Goal: Task Accomplishment & Management: Manage account settings

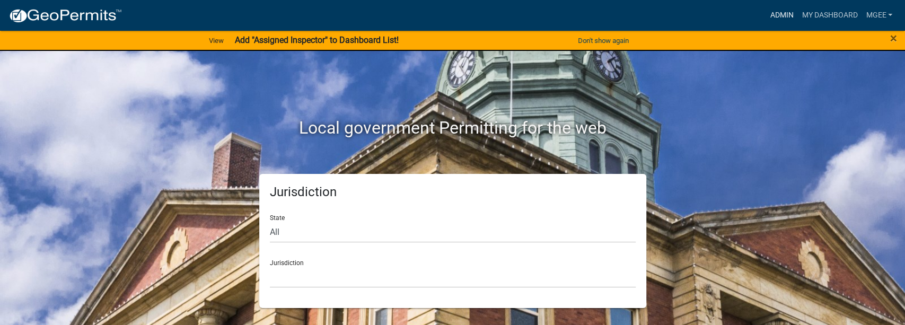
click at [776, 13] on link "Admin" at bounding box center [781, 15] width 32 height 20
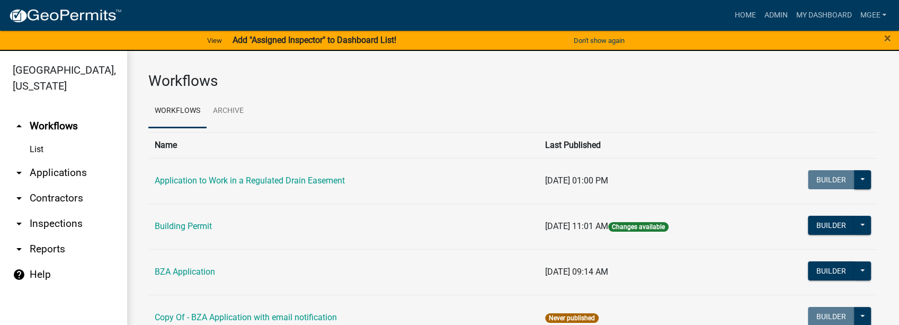
drag, startPoint x: 51, startPoint y: 156, endPoint x: 61, endPoint y: 153, distance: 10.9
click at [51, 160] on link "arrow_drop_down Applications" at bounding box center [63, 172] width 127 height 25
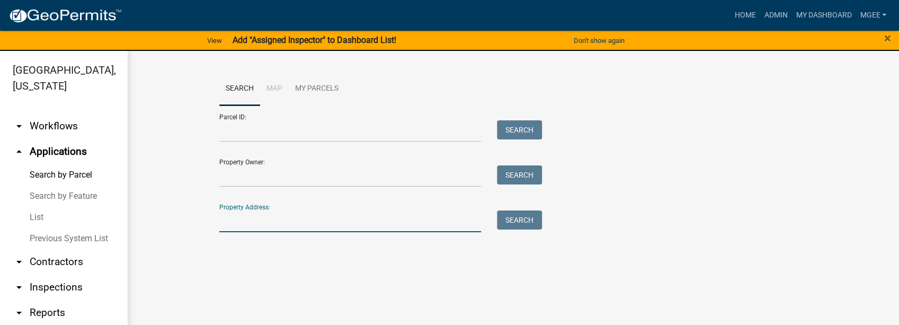
click at [250, 220] on input "Property Address:" at bounding box center [350, 221] width 262 height 22
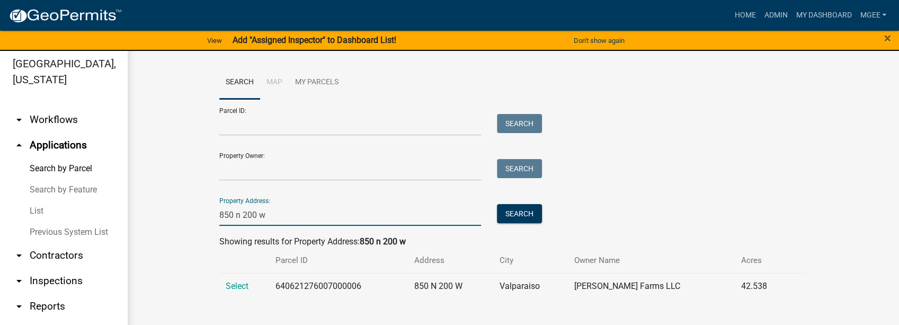
scroll to position [13, 0]
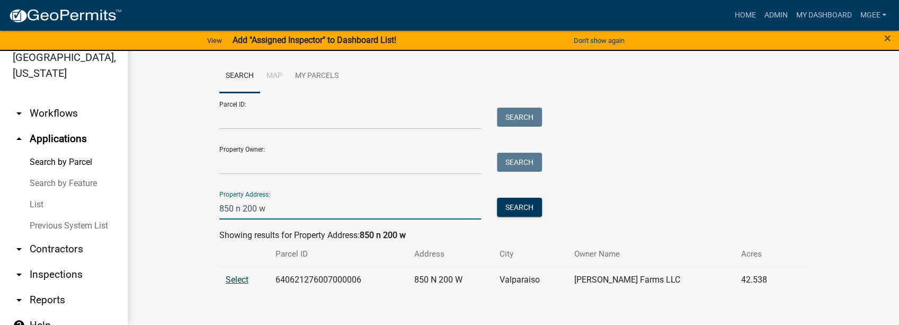
type input "850 n 200 w"
click at [229, 282] on span "Select" at bounding box center [237, 279] width 23 height 10
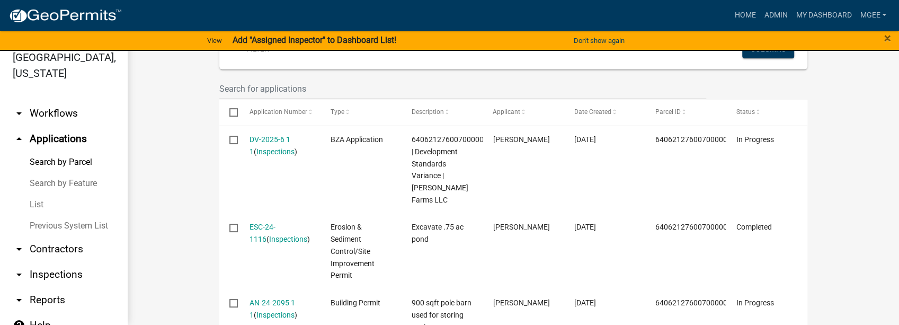
scroll to position [353, 0]
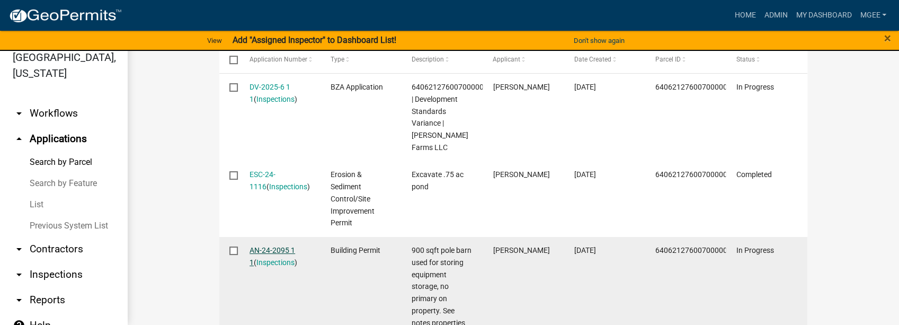
click at [267, 246] on link "AN-24-2095 1 1" at bounding box center [273, 256] width 46 height 21
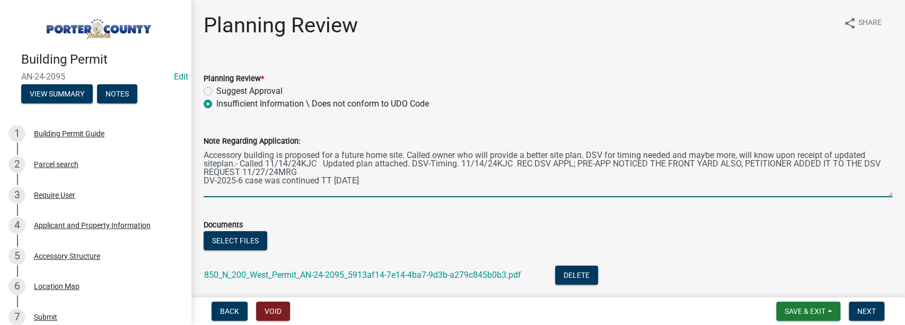
click at [323, 173] on textarea "Accessory building is proposed for a future home site. Called owner who will pr…" at bounding box center [547, 172] width 688 height 50
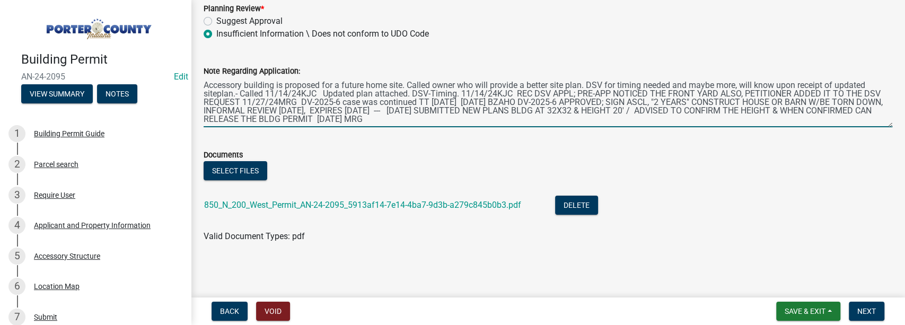
scroll to position [70, 0]
type textarea "Accessory building is proposed for a future home site. Called owner who will pr…"
click at [247, 164] on button "Select files" at bounding box center [235, 170] width 64 height 19
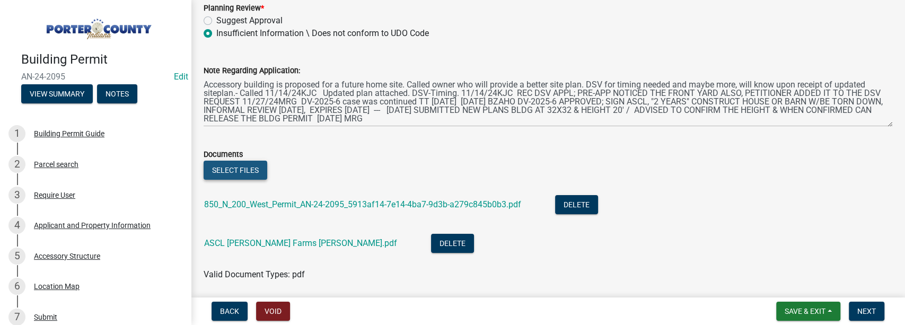
click at [233, 167] on button "Select files" at bounding box center [235, 170] width 64 height 19
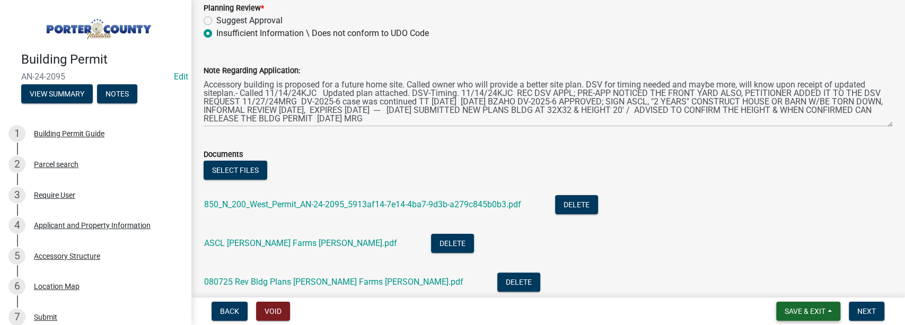
click at [812, 305] on button "Save & Exit" at bounding box center [808, 311] width 64 height 19
click at [805, 283] on button "Save & Exit" at bounding box center [797, 283] width 85 height 25
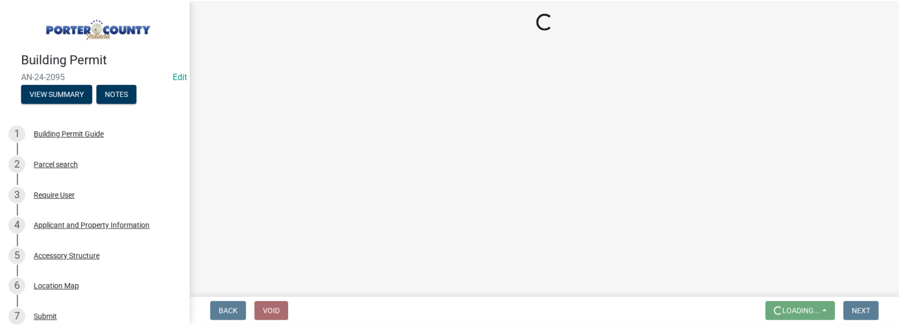
scroll to position [0, 0]
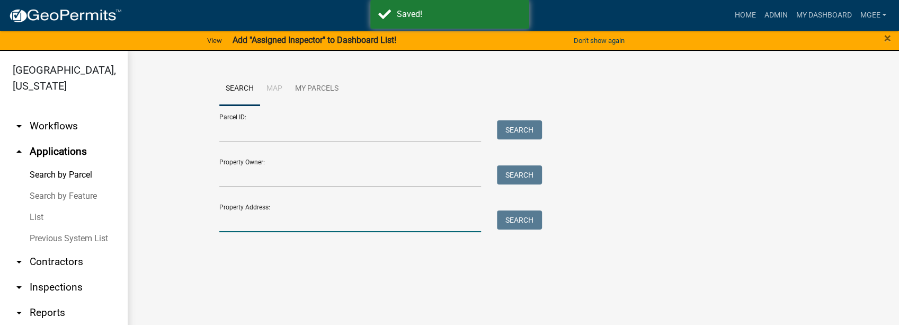
click at [243, 228] on input "Property Address:" at bounding box center [350, 221] width 262 height 22
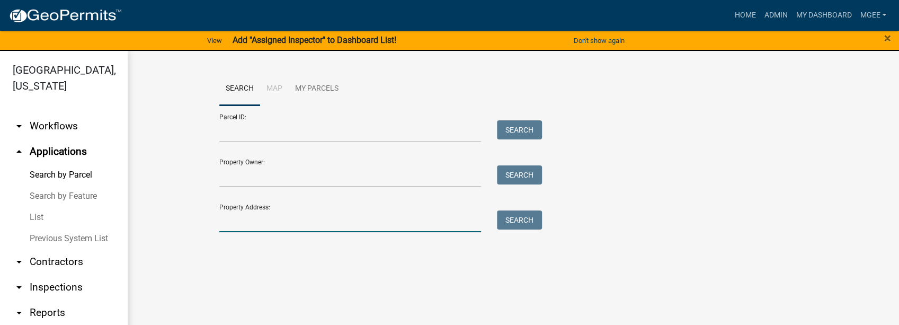
click at [244, 226] on input "Property Address:" at bounding box center [350, 221] width 262 height 22
type input "850 n 200 w"
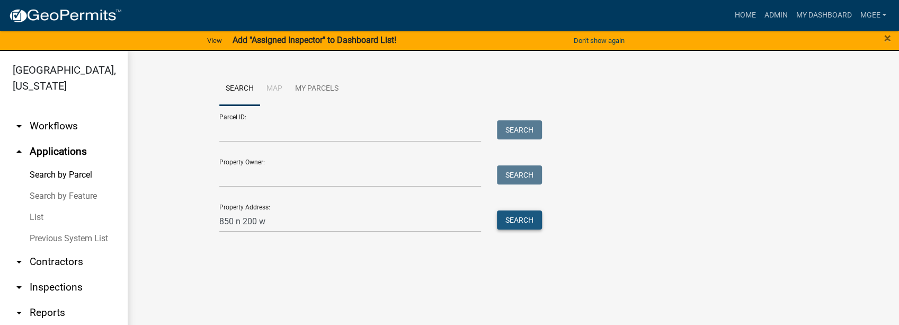
click at [530, 217] on button "Search" at bounding box center [519, 219] width 45 height 19
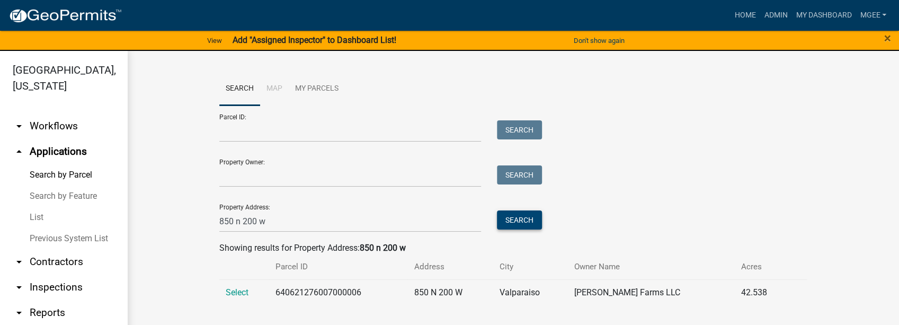
scroll to position [13, 0]
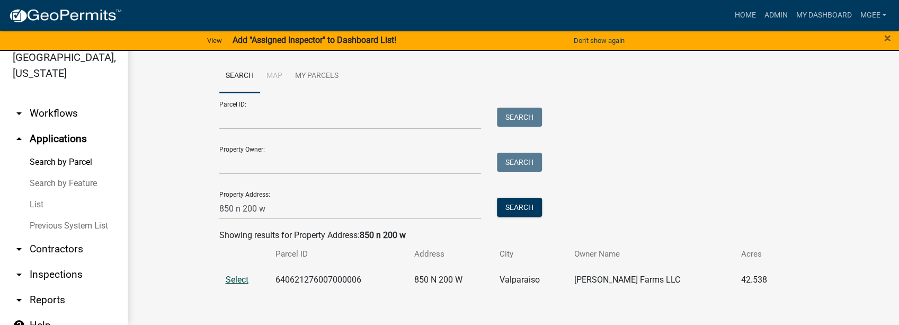
click at [232, 280] on span "Select" at bounding box center [237, 279] width 23 height 10
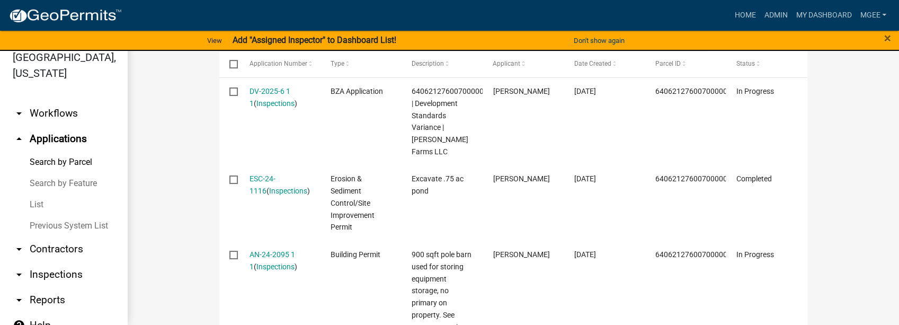
scroll to position [353, 0]
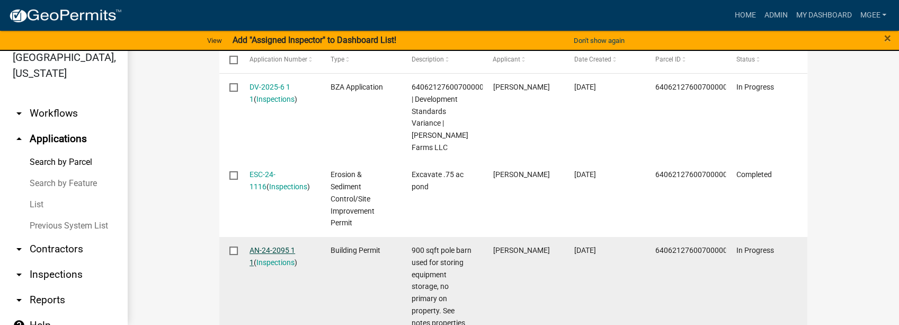
click at [270, 246] on link "AN-24-2095 1 1" at bounding box center [273, 256] width 46 height 21
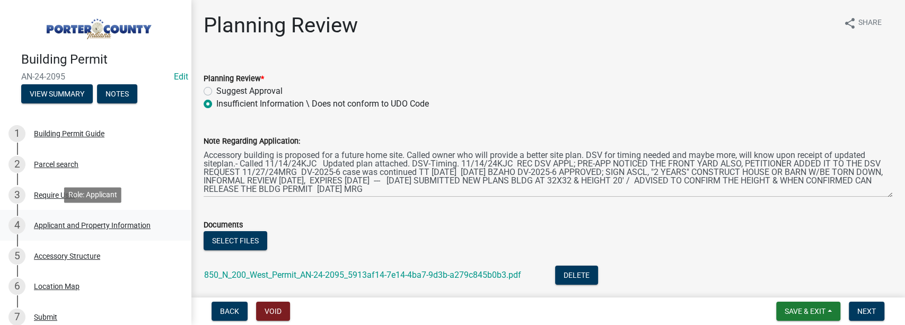
click at [69, 222] on div "Applicant and Property Information" at bounding box center [92, 225] width 117 height 7
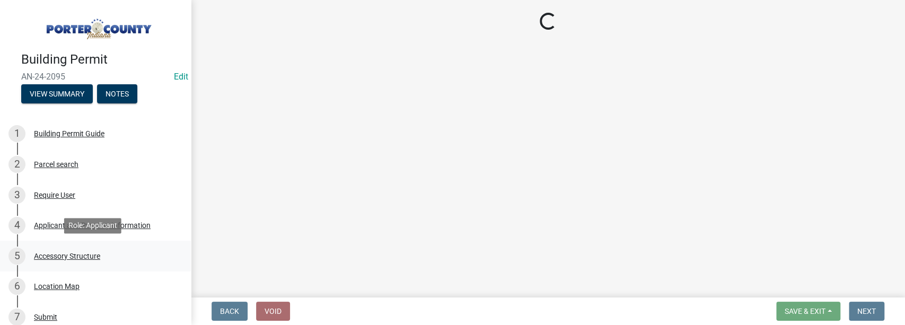
select select "403f4b3c-c23a-4b9f-b6b7-b4f73366513c"
select select "ea6751d4-6bf7-4a16-89ee-f7801ab82aa1"
select select "92efe679-05f4-414a-9426-51627fba5de6"
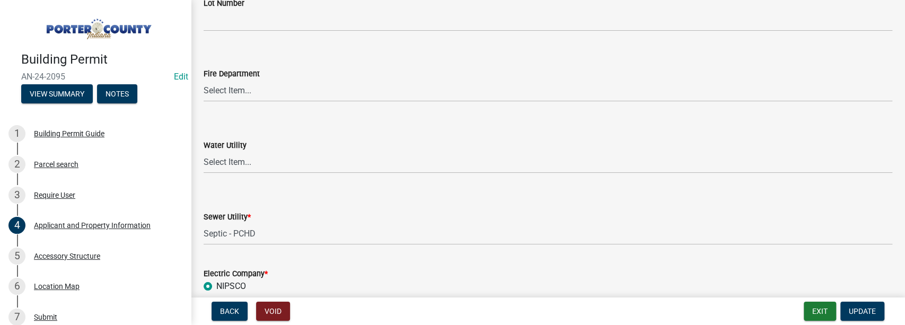
scroll to position [883, 0]
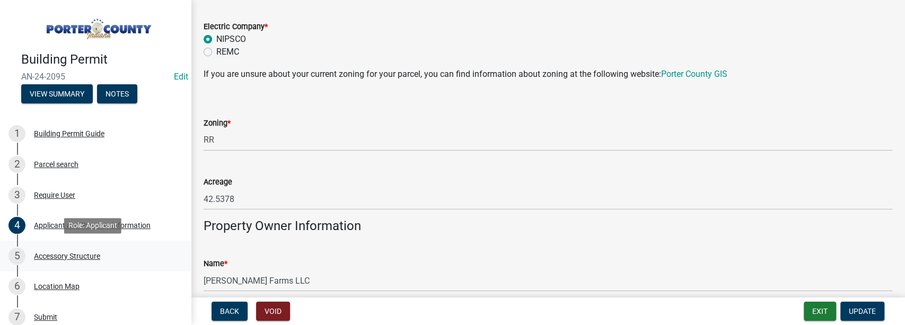
click at [69, 256] on div "Accessory Structure" at bounding box center [67, 255] width 66 height 7
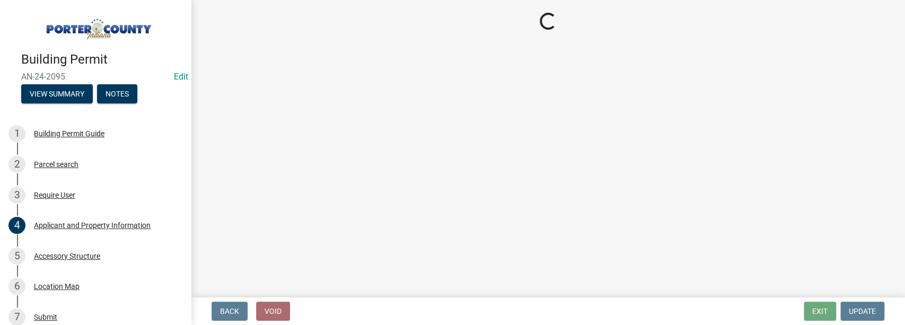
select select "de31ad38-eab4-417a-a8ac-eccf8406b967"
select select "968dc824-c675-4889-9261-eecf15873776"
select select "3cff20c0-3f0c-46d5-8ea1-4d56f0396f42"
select select "d63a0ebc-b44d-481d-ab70-ec75eba29316"
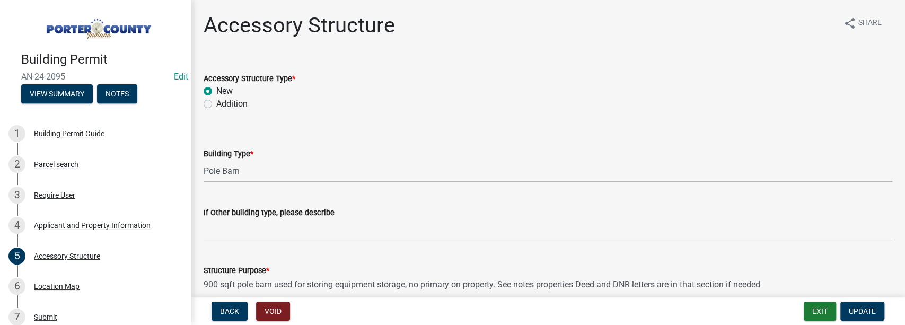
click at [295, 170] on select "Select Item... Ag. Building Chicken Coop Detached Garage Exterior Remodel Gazeb…" at bounding box center [547, 171] width 688 height 22
click at [259, 175] on select "Select Item... Ag. Building Chicken Coop Detached Garage Exterior Remodel Gazeb…" at bounding box center [547, 171] width 688 height 22
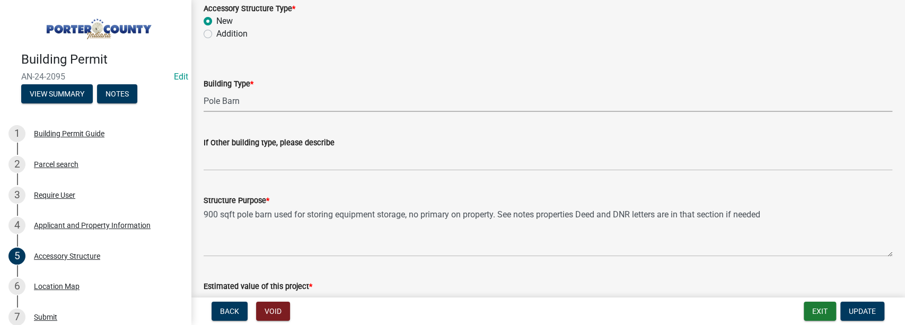
scroll to position [70, 0]
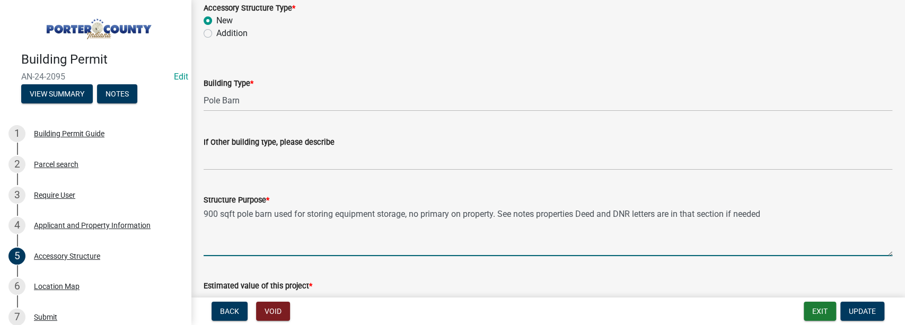
click at [499, 249] on textarea "900 sqft pole barn used for storing equipment storage, no primary on property. …" at bounding box center [547, 231] width 688 height 50
click at [785, 212] on textarea "900 sqft pole barn used for storing equipment storage, no primary on property. …" at bounding box center [547, 231] width 688 height 50
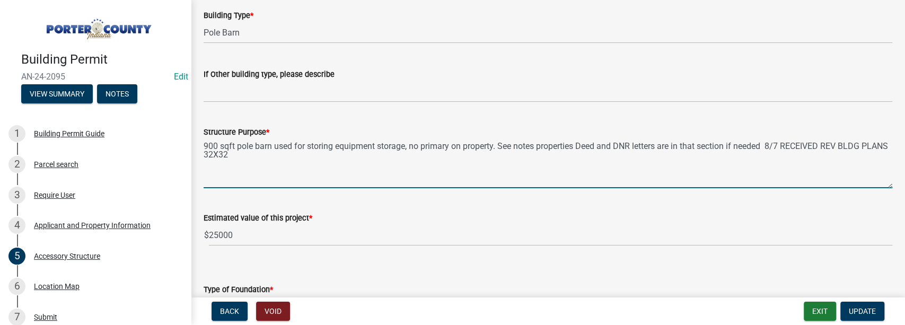
scroll to position [141, 0]
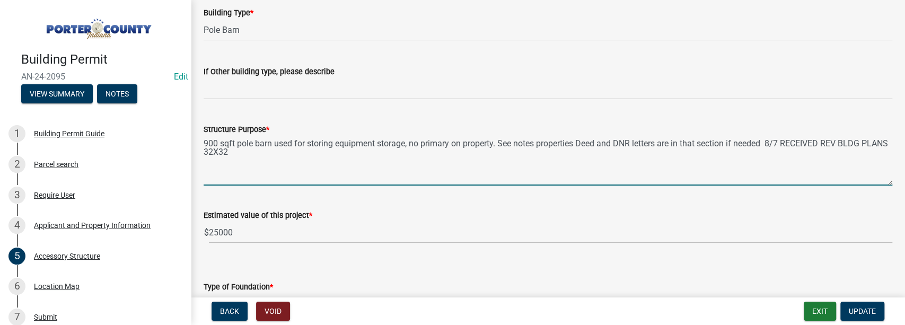
drag, startPoint x: 261, startPoint y: 162, endPoint x: 270, endPoint y: 152, distance: 13.9
click at [261, 161] on textarea "900 sqft pole barn used for storing equipment storage, no primary on property. …" at bounding box center [547, 161] width 688 height 50
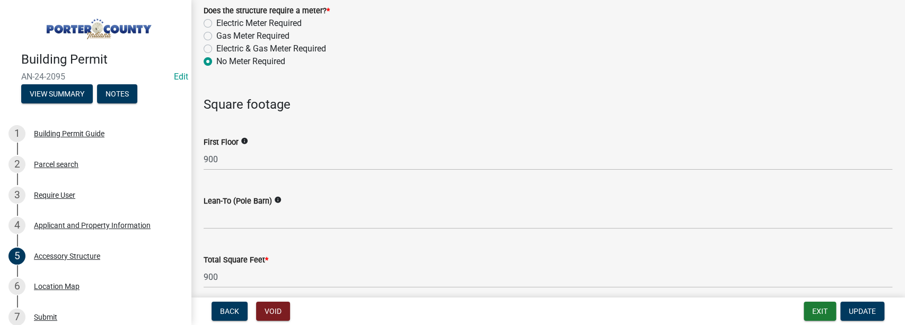
scroll to position [812, 0]
type textarea "900 sqft pole barn used for storing equipment storage, no primary on property. …"
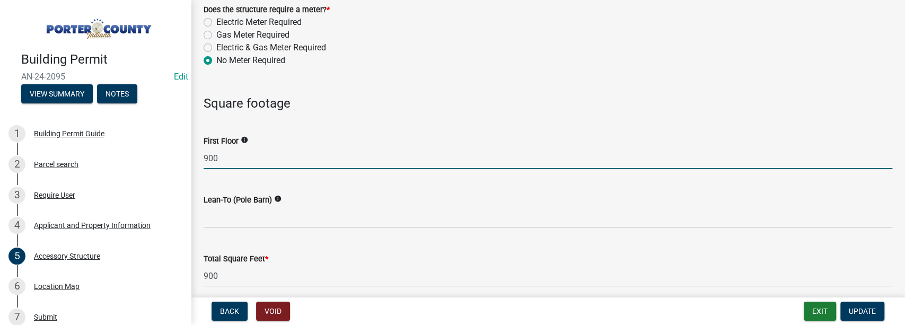
drag, startPoint x: 226, startPoint y: 157, endPoint x: 193, endPoint y: 156, distance: 32.9
click at [195, 157] on div "Accessory Structure share Share Accessory Structure Type * New Addition Buildin…" at bounding box center [548, 320] width 714 height 2241
type input "1024"
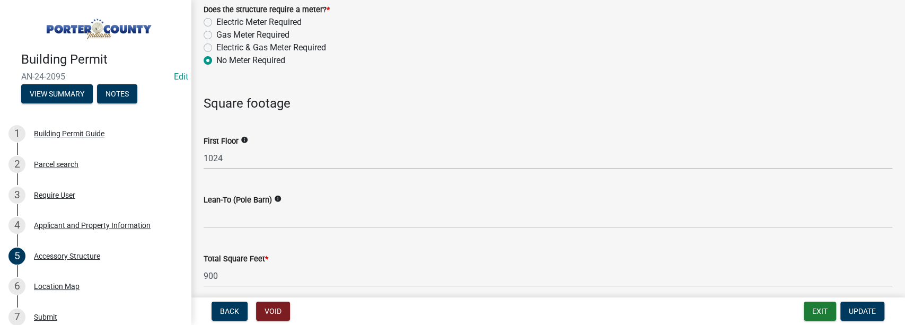
click at [227, 239] on div "Total Square Feet * 900" at bounding box center [547, 261] width 688 height 49
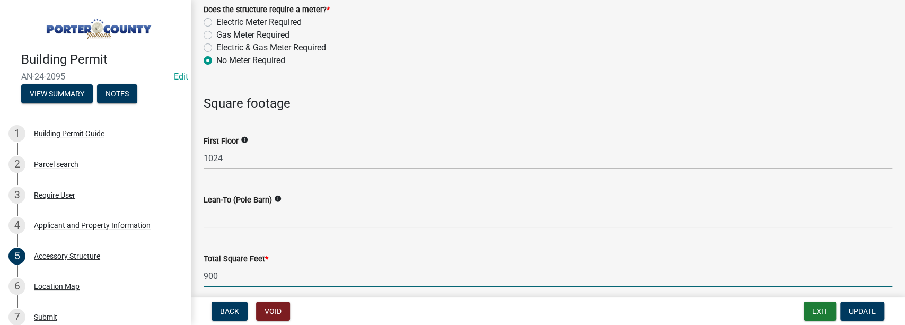
click at [228, 272] on input "900" at bounding box center [547, 276] width 688 height 22
type input "9"
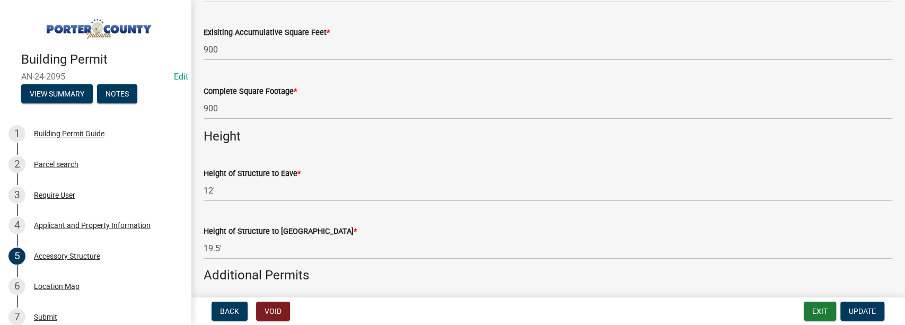
scroll to position [1272, 0]
type input "1024"
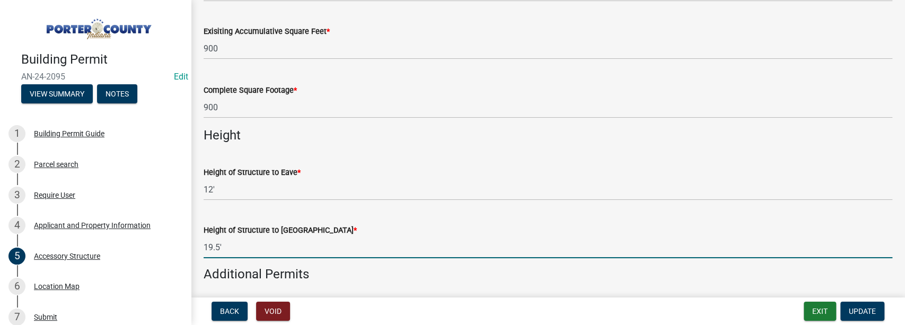
click at [256, 250] on input "19.5'" at bounding box center [547, 247] width 688 height 22
type input "1"
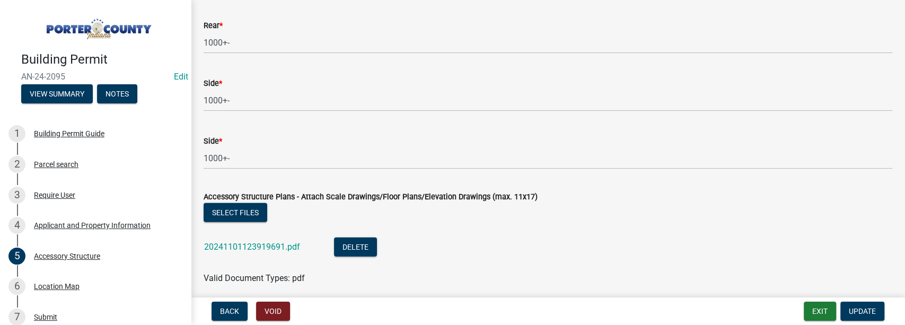
scroll to position [1992, 0]
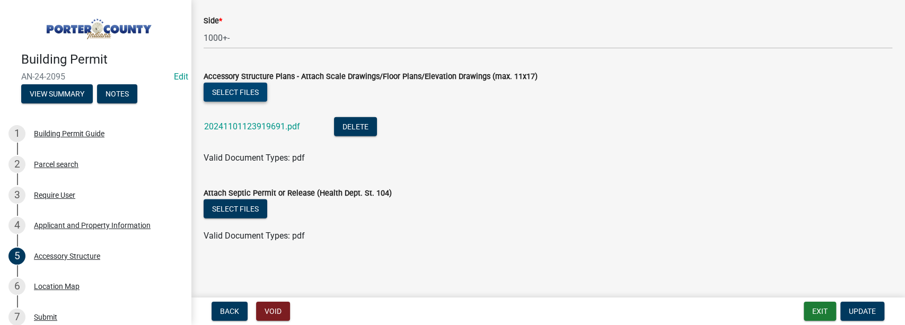
type input "20'"
click at [249, 90] on button "Select files" at bounding box center [235, 92] width 64 height 19
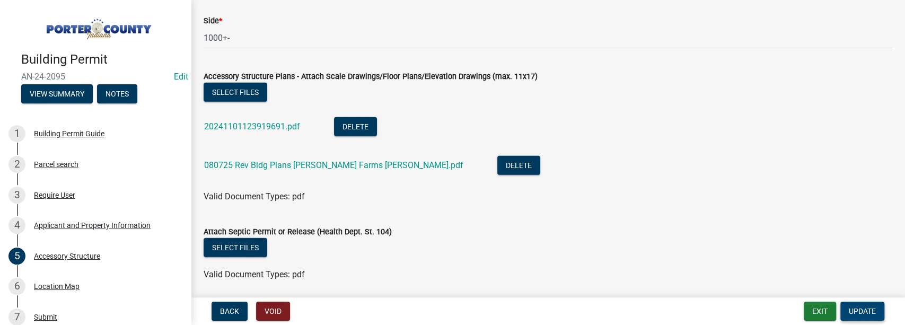
drag, startPoint x: 875, startPoint y: 308, endPoint x: 867, endPoint y: 305, distance: 8.6
click at [875, 308] on button "Update" at bounding box center [862, 311] width 44 height 19
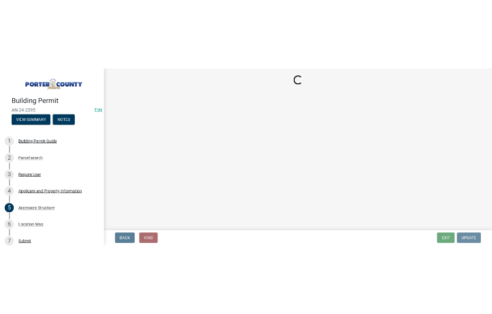
scroll to position [0, 0]
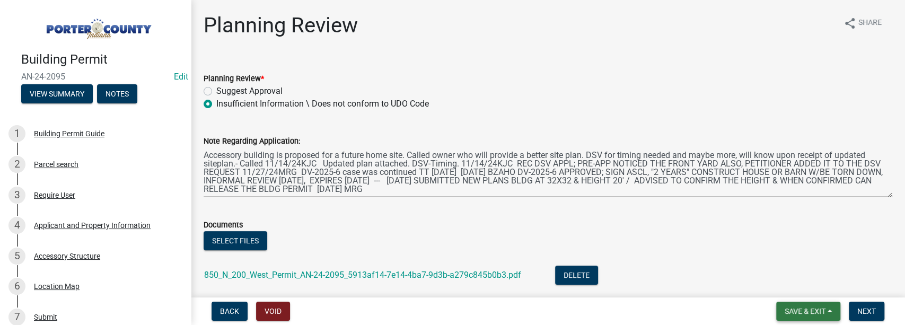
click at [798, 313] on span "Save & Exit" at bounding box center [804, 311] width 41 height 8
click at [774, 280] on button "Save & Exit" at bounding box center [797, 283] width 85 height 25
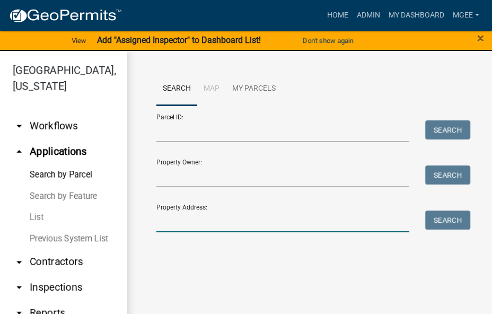
click at [164, 224] on input "Property Address:" at bounding box center [282, 221] width 253 height 22
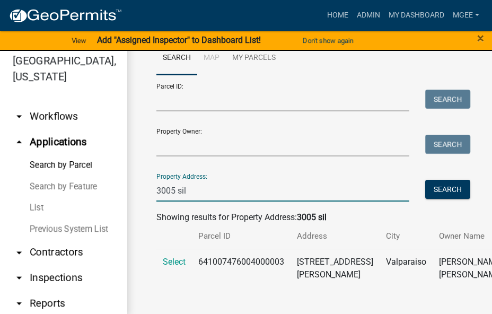
scroll to position [13, 0]
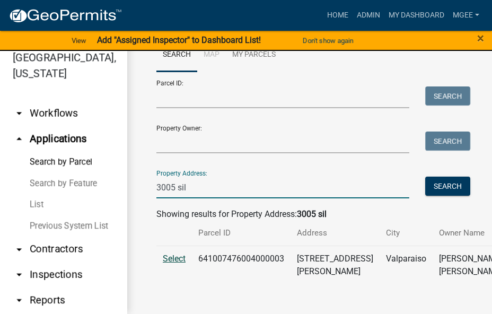
type input "3005 sil"
click at [180, 253] on span "Select" at bounding box center [174, 258] width 23 height 10
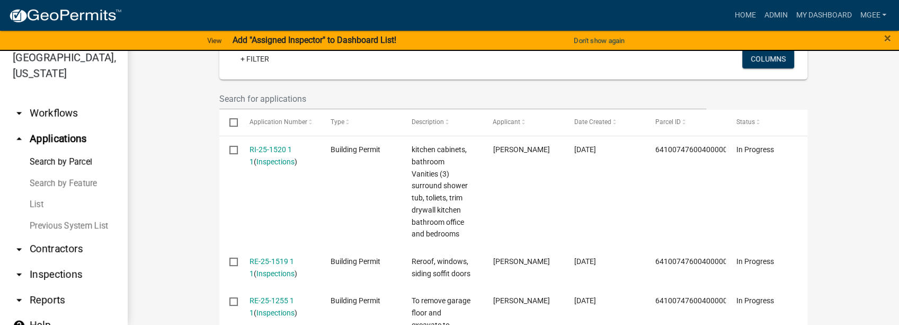
scroll to position [303, 0]
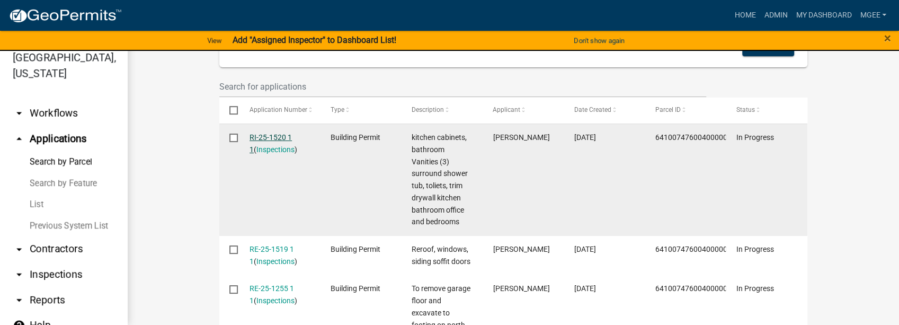
click at [264, 139] on link "RI-25-1520 1 1" at bounding box center [271, 143] width 42 height 21
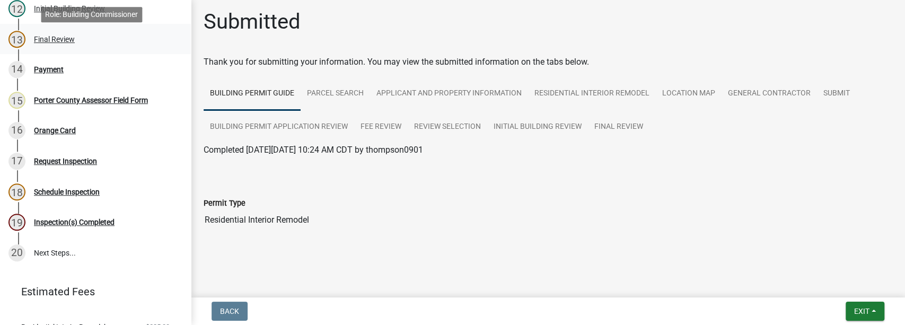
scroll to position [455, 0]
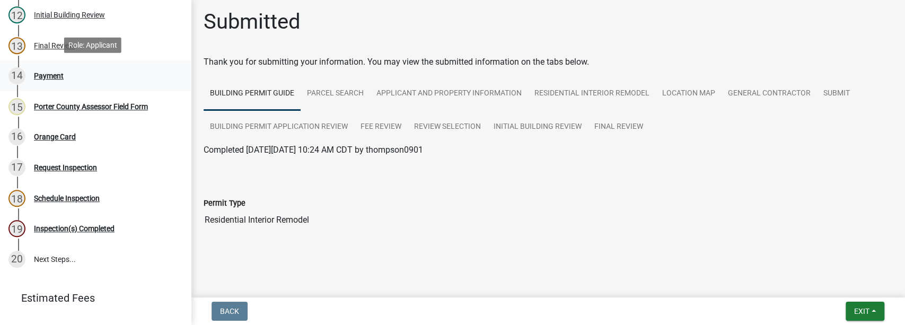
click at [52, 72] on div "Payment" at bounding box center [49, 75] width 30 height 7
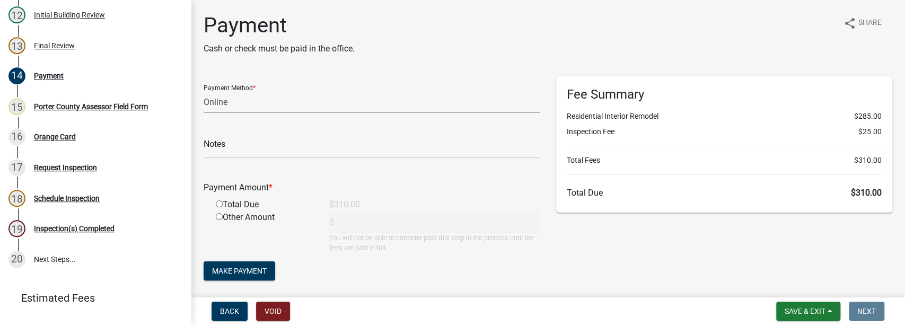
click at [233, 104] on select "Credit Card POS Check Cash Online" at bounding box center [371, 102] width 336 height 22
select select "2: 1"
click at [203, 91] on select "Credit Card POS Check Cash Online" at bounding box center [371, 102] width 336 height 22
click at [219, 146] on input "text" at bounding box center [371, 147] width 336 height 22
paste input "[PERSON_NAME]"
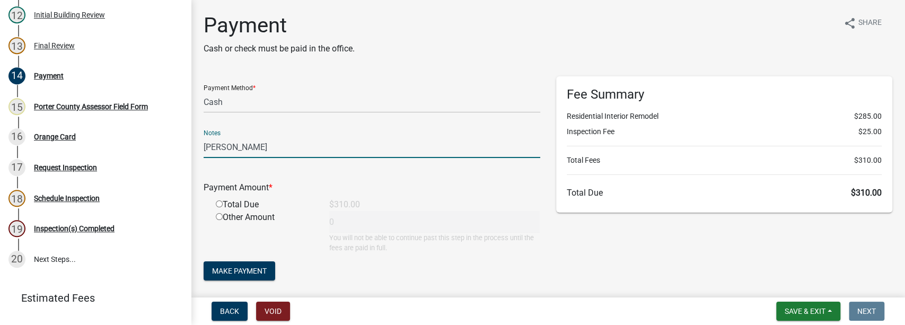
type input "[PERSON_NAME]"
click at [217, 203] on input "radio" at bounding box center [219, 203] width 7 height 7
radio input "true"
type input "310"
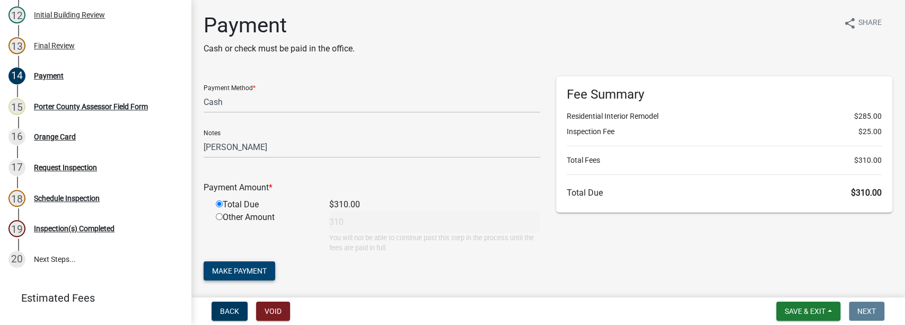
click at [238, 269] on span "Make Payment" at bounding box center [239, 271] width 55 height 8
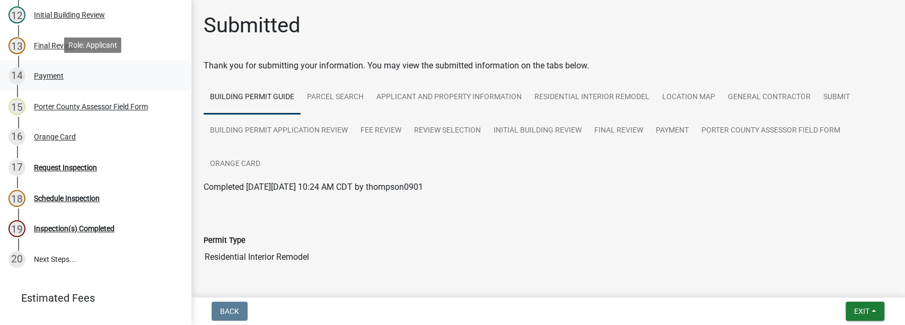
drag, startPoint x: 51, startPoint y: 73, endPoint x: 65, endPoint y: 74, distance: 14.3
click at [51, 73] on div "Payment" at bounding box center [49, 75] width 30 height 7
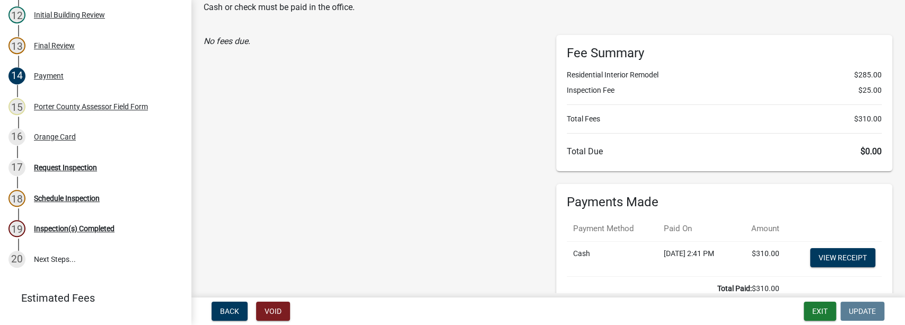
scroll to position [106, 0]
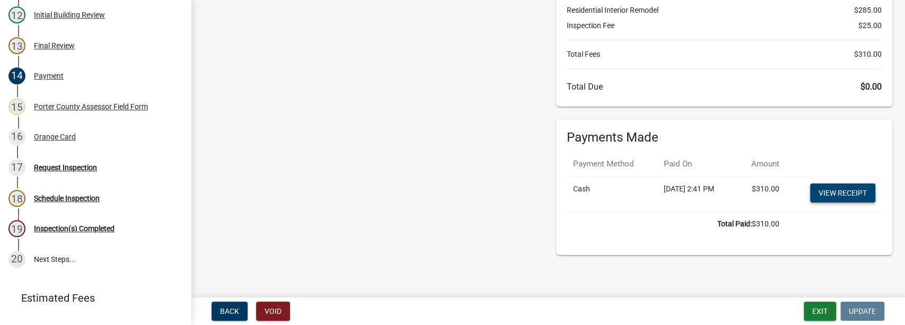
click at [833, 190] on link "View receipt" at bounding box center [842, 192] width 65 height 19
click at [72, 135] on div "Orange Card" at bounding box center [55, 136] width 42 height 7
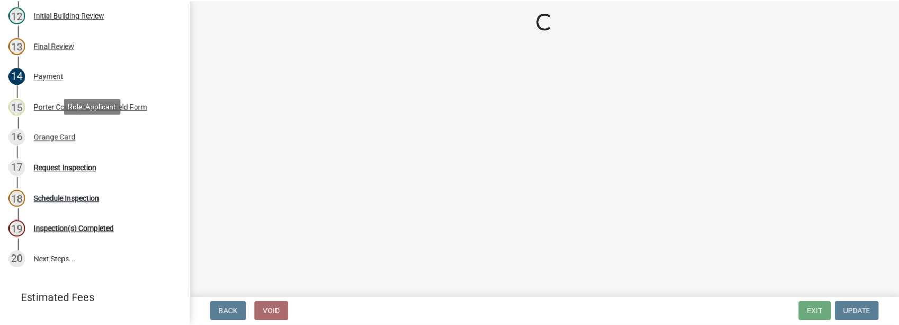
scroll to position [0, 0]
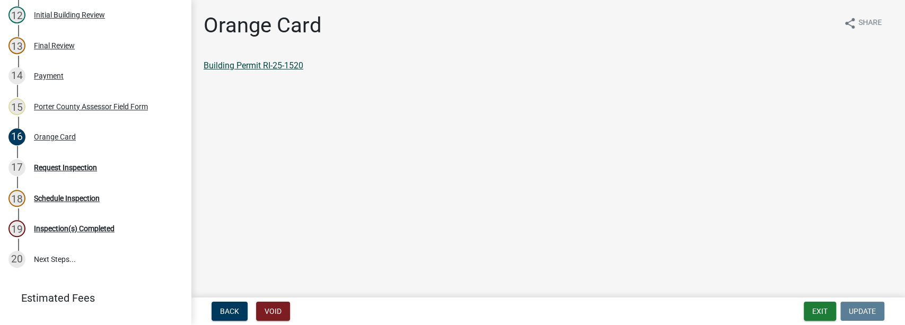
click at [262, 69] on link "Building Permit RI-25-1520" at bounding box center [253, 65] width 100 height 10
click at [823, 308] on button "Exit" at bounding box center [819, 311] width 32 height 19
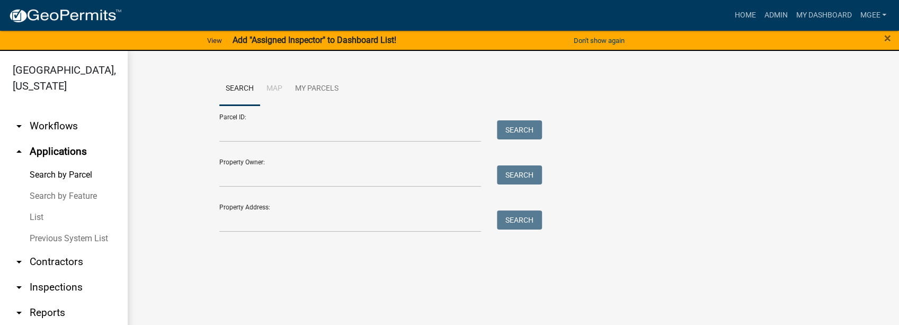
click at [59, 265] on link "arrow_drop_down Contractors" at bounding box center [63, 261] width 127 height 25
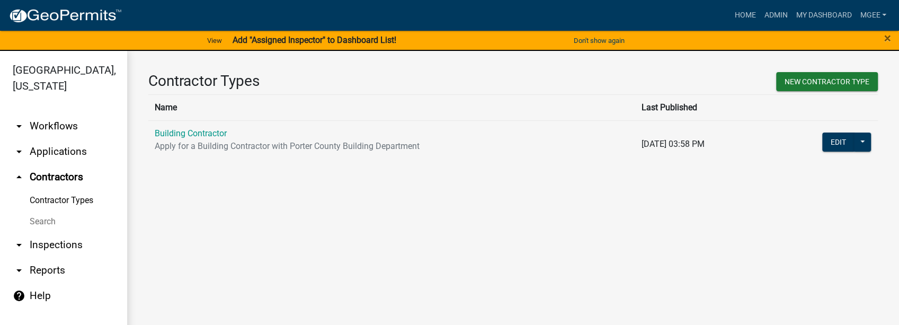
drag, startPoint x: 48, startPoint y: 206, endPoint x: 138, endPoint y: 190, distance: 91.0
click at [49, 211] on link "Search" at bounding box center [63, 221] width 127 height 21
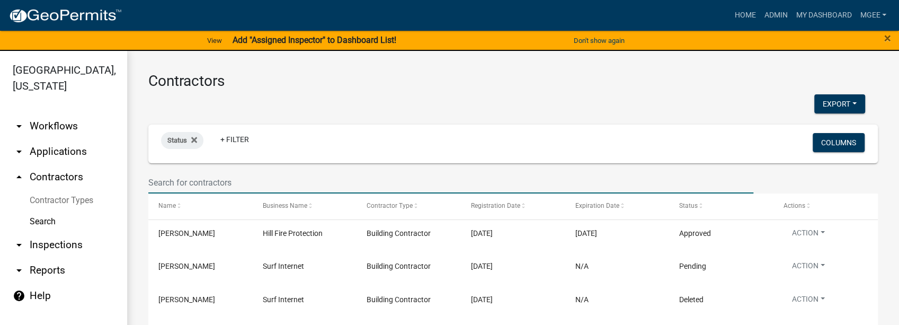
drag, startPoint x: 175, startPoint y: 176, endPoint x: 188, endPoint y: 175, distance: 12.8
click at [175, 176] on input "text" at bounding box center [450, 183] width 605 height 22
click at [58, 139] on link "arrow_drop_down Applications" at bounding box center [63, 151] width 127 height 25
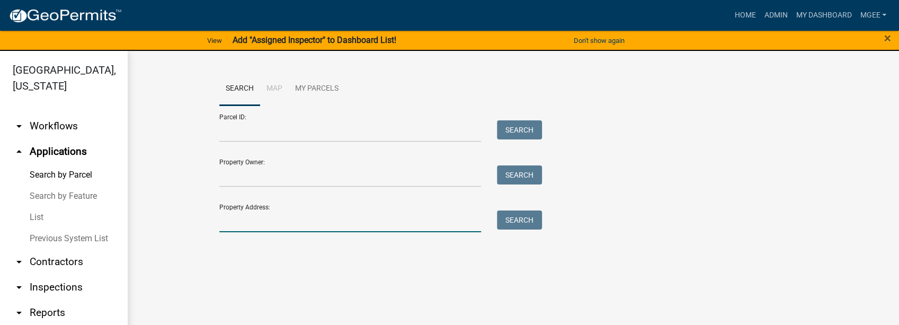
click at [274, 218] on input "Property Address:" at bounding box center [350, 221] width 262 height 22
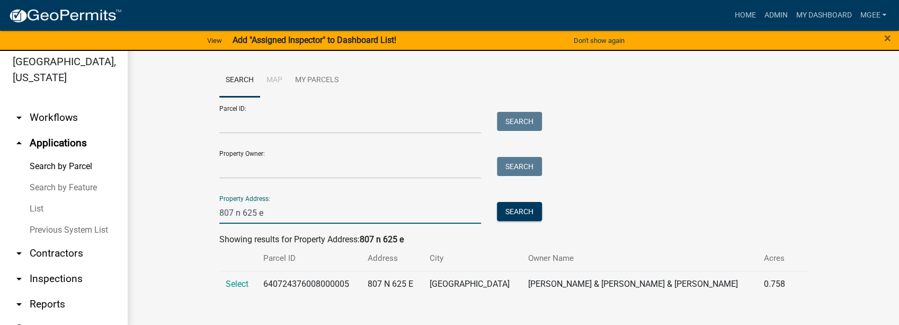
scroll to position [13, 0]
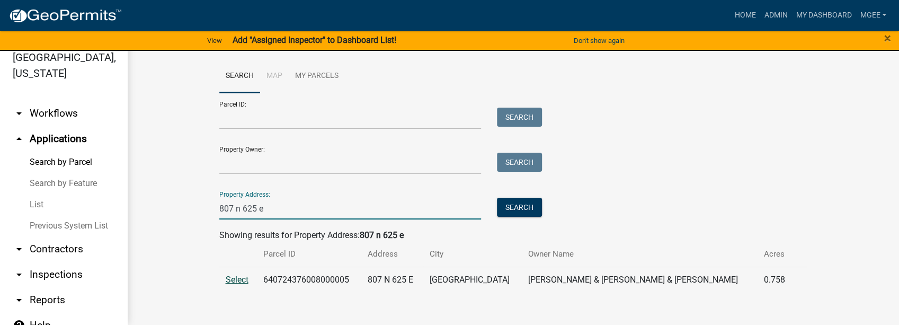
type input "807 n 625 e"
click at [243, 278] on span "Select" at bounding box center [237, 279] width 23 height 10
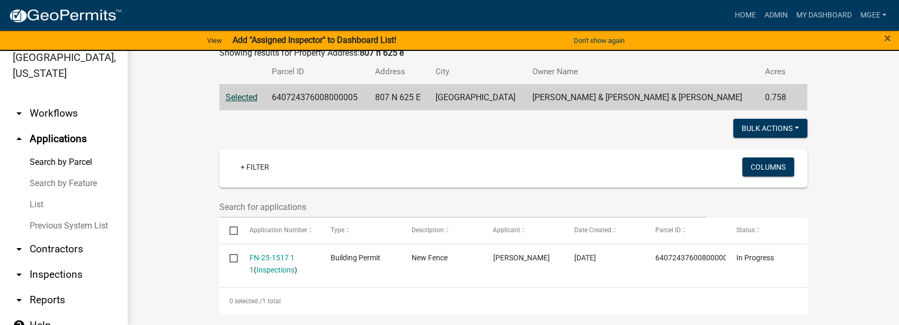
scroll to position [247, 0]
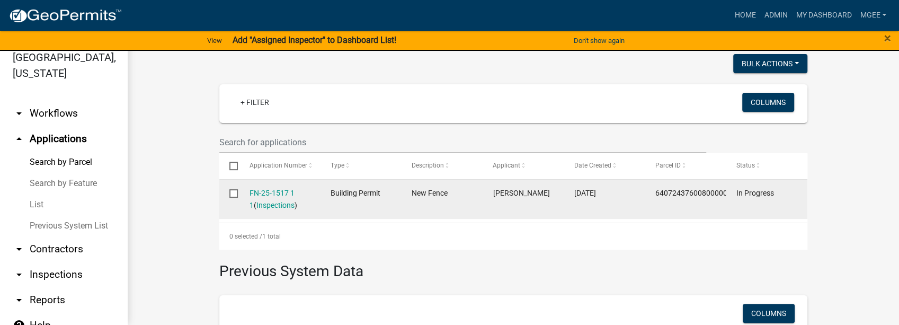
drag, startPoint x: 270, startPoint y: 189, endPoint x: 280, endPoint y: 187, distance: 9.7
click at [271, 189] on link "FN-25-1517 1 1" at bounding box center [272, 199] width 45 height 21
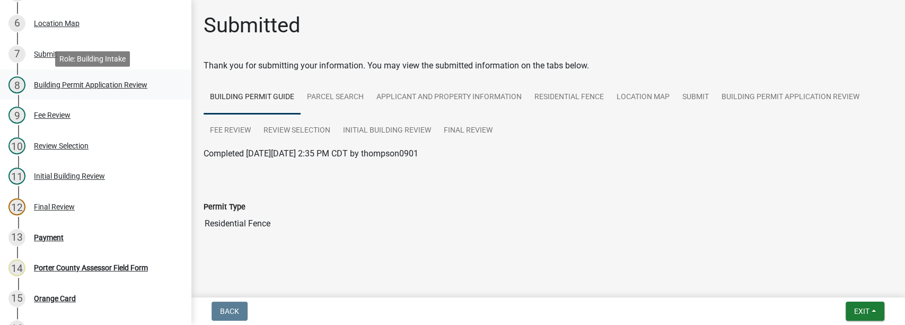
scroll to position [318, 0]
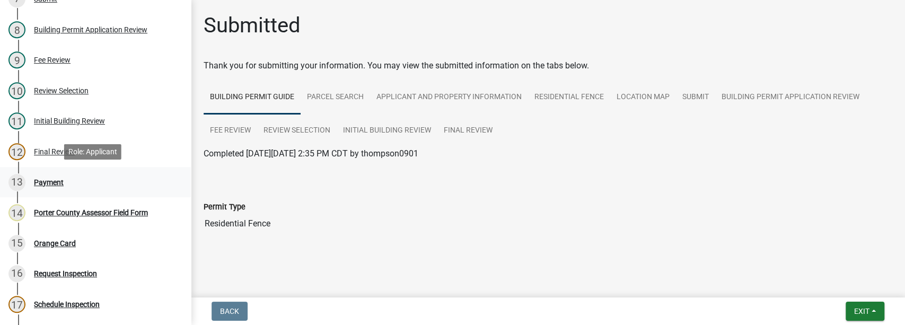
click at [49, 183] on div "Payment" at bounding box center [49, 182] width 30 height 7
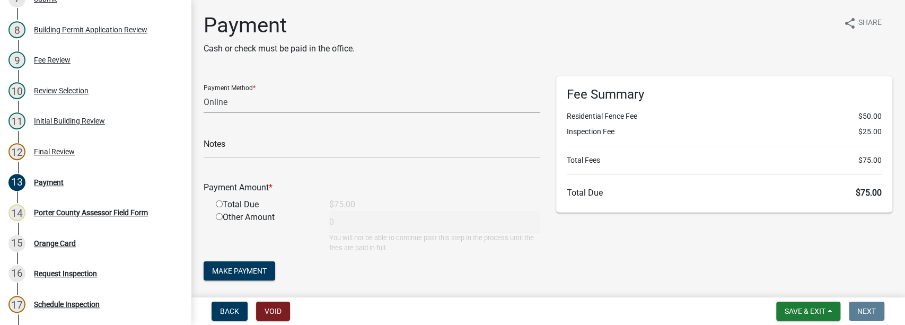
click at [225, 102] on select "Credit Card POS Check Cash Online" at bounding box center [371, 102] width 336 height 22
select select "1: 0"
click at [203, 91] on select "Credit Card POS Check Cash Online" at bounding box center [371, 102] width 336 height 22
click at [225, 143] on input "text" at bounding box center [371, 147] width 336 height 22
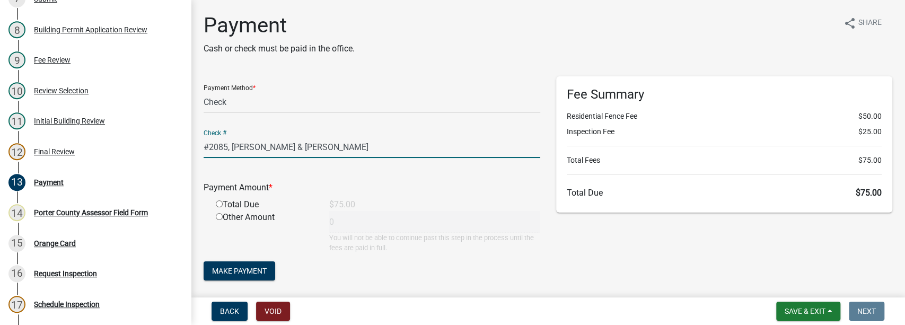
type input "#2085, MAURINE H & ROBERT C RABE"
click at [218, 203] on input "radio" at bounding box center [219, 203] width 7 height 7
radio input "true"
type input "75"
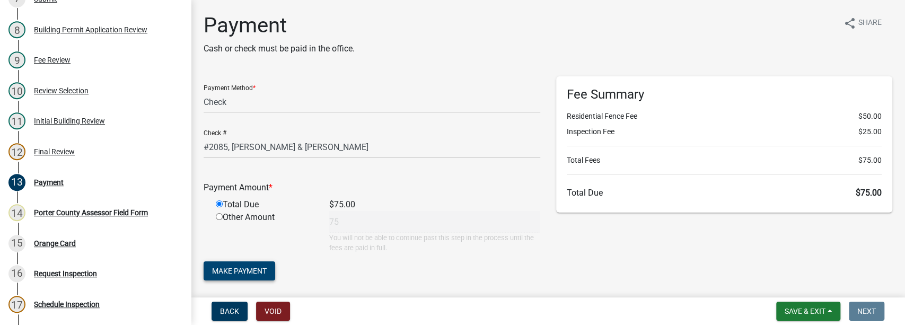
click at [252, 274] on span "Make Payment" at bounding box center [239, 271] width 55 height 8
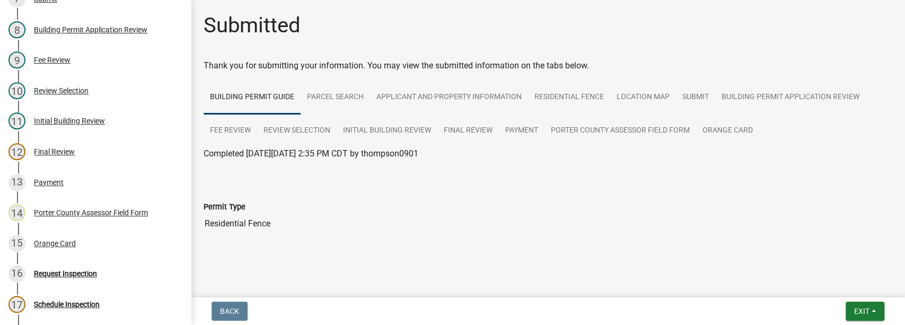
click at [387, 196] on div "Permit Type Residential Fence" at bounding box center [547, 209] width 688 height 49
click at [50, 179] on div "Payment" at bounding box center [49, 182] width 30 height 7
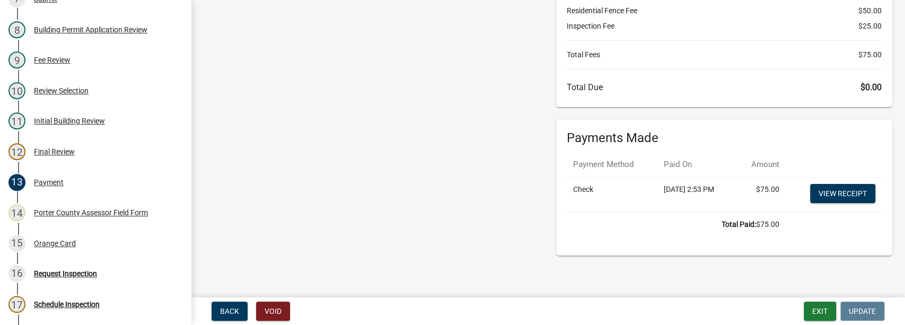
scroll to position [108, 0]
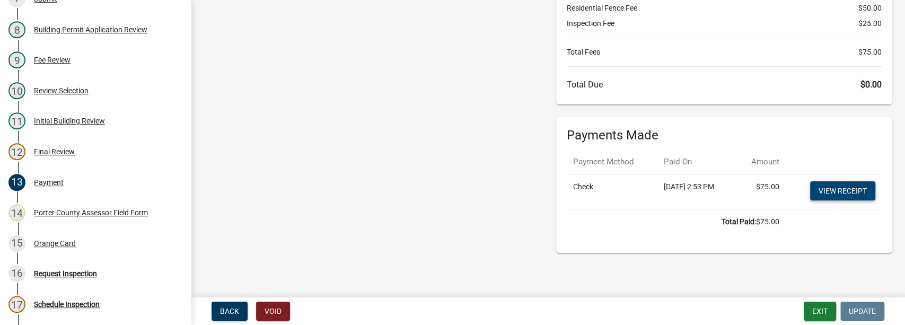
click at [817, 189] on link "View receipt" at bounding box center [842, 190] width 65 height 19
click at [54, 240] on div "Orange Card" at bounding box center [55, 243] width 42 height 7
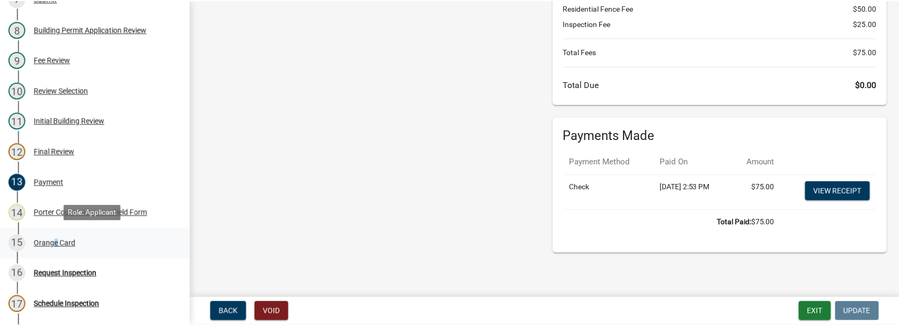
scroll to position [0, 0]
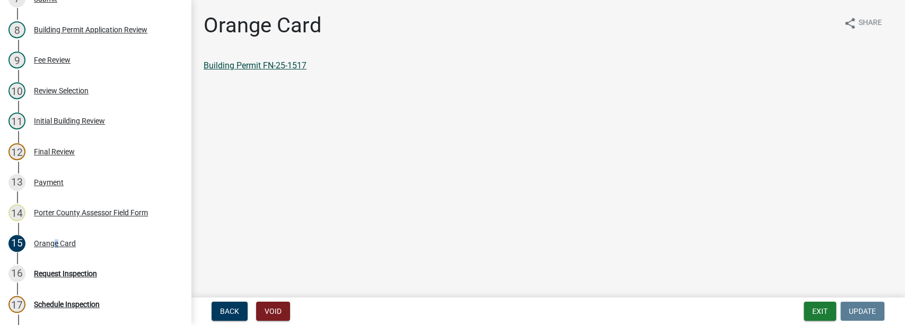
click at [236, 69] on link "Building Permit FN-25-1517" at bounding box center [254, 65] width 103 height 10
click at [811, 312] on button "Exit" at bounding box center [819, 311] width 32 height 19
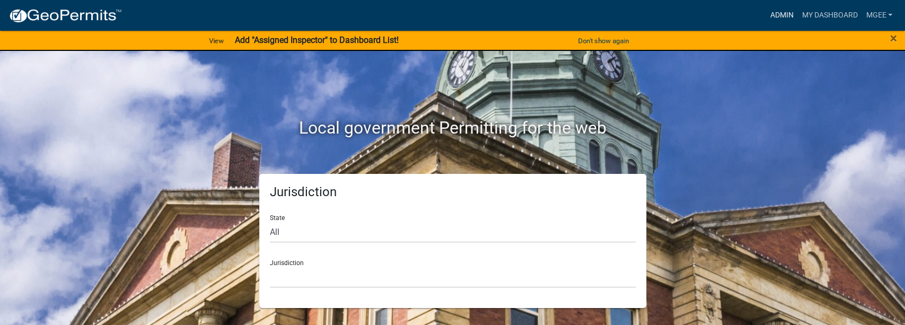
click at [497, 13] on link "Admin" at bounding box center [781, 15] width 32 height 20
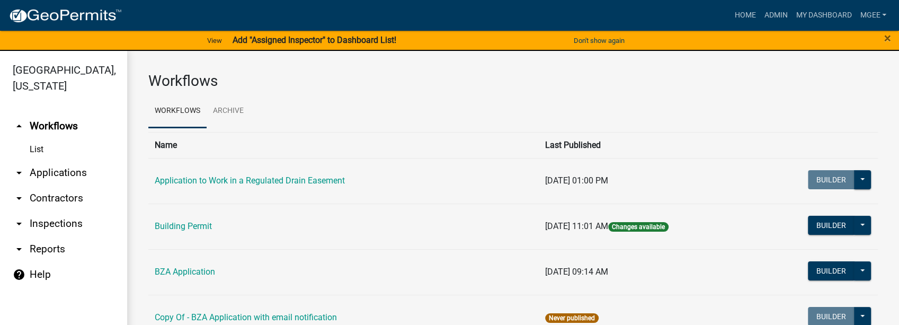
click at [74, 160] on link "arrow_drop_down Applications" at bounding box center [63, 172] width 127 height 25
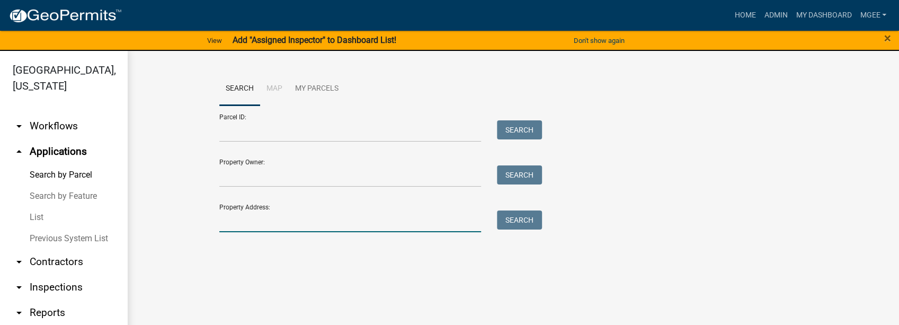
click at [234, 227] on input "Property Address:" at bounding box center [350, 221] width 262 height 22
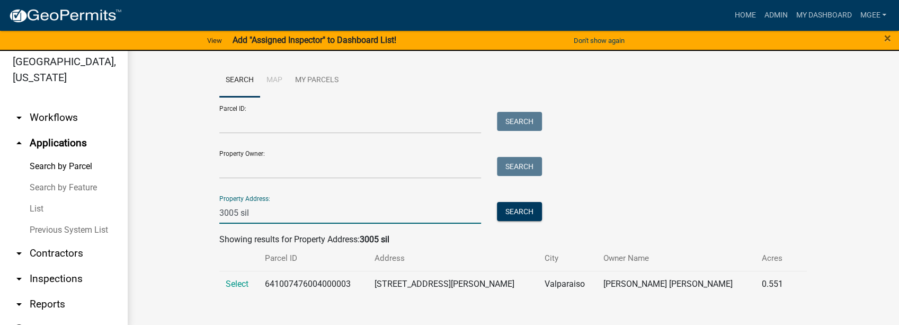
scroll to position [13, 0]
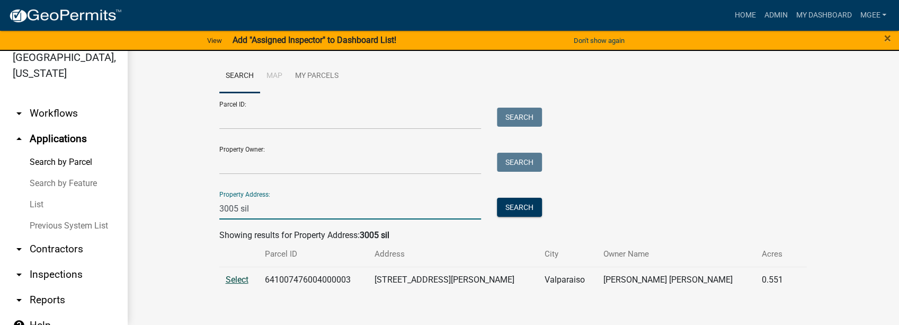
type input "3005 sil"
drag, startPoint x: 232, startPoint y: 281, endPoint x: 214, endPoint y: 278, distance: 18.2
click at [231, 281] on span "Select" at bounding box center [237, 279] width 23 height 10
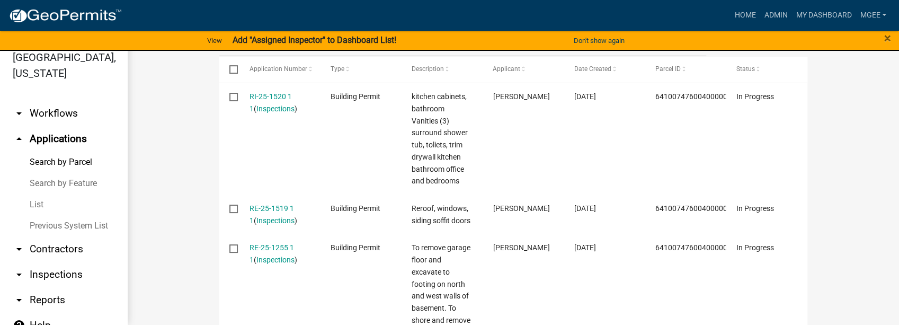
scroll to position [353, 0]
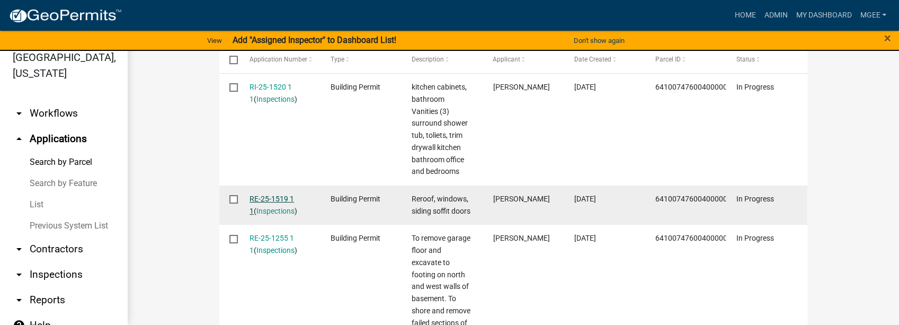
click at [266, 195] on link "RE-25-1519 1 1" at bounding box center [272, 204] width 45 height 21
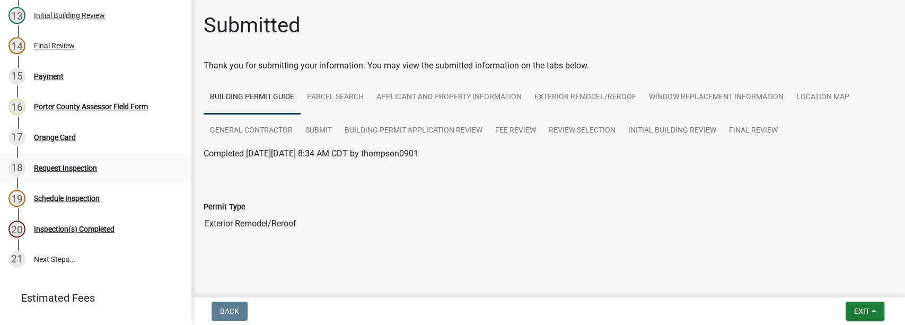
scroll to position [414, 0]
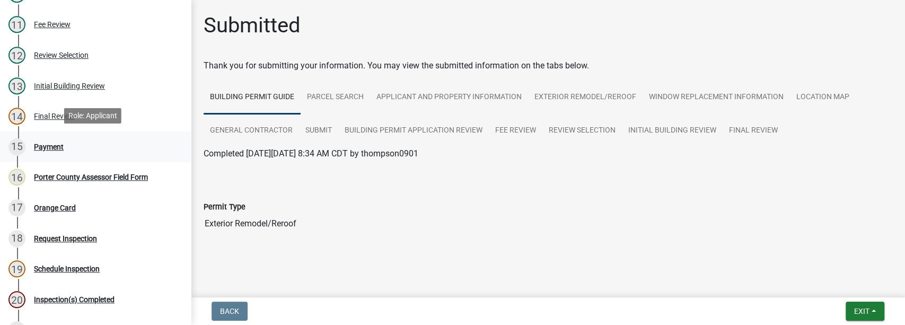
click at [45, 143] on div "Payment" at bounding box center [49, 146] width 30 height 7
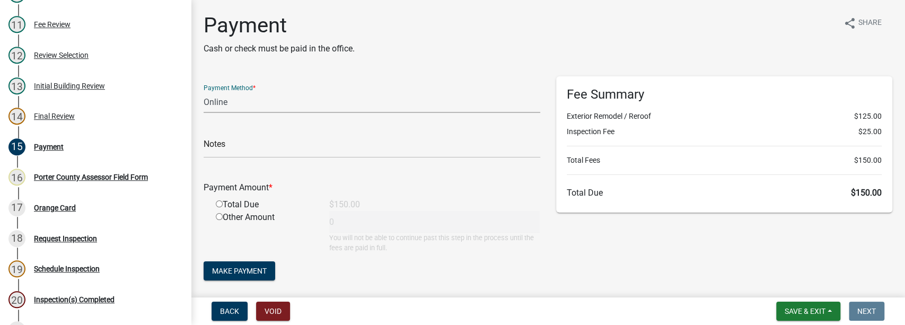
click at [235, 100] on select "Credit Card POS Check Cash Online" at bounding box center [371, 102] width 336 height 22
select select "2: 1"
click at [203, 91] on select "Credit Card POS Check Cash Online" at bounding box center [371, 102] width 336 height 22
click at [226, 148] on input "text" at bounding box center [371, 147] width 336 height 22
drag, startPoint x: 300, startPoint y: 148, endPoint x: 190, endPoint y: 148, distance: 110.8
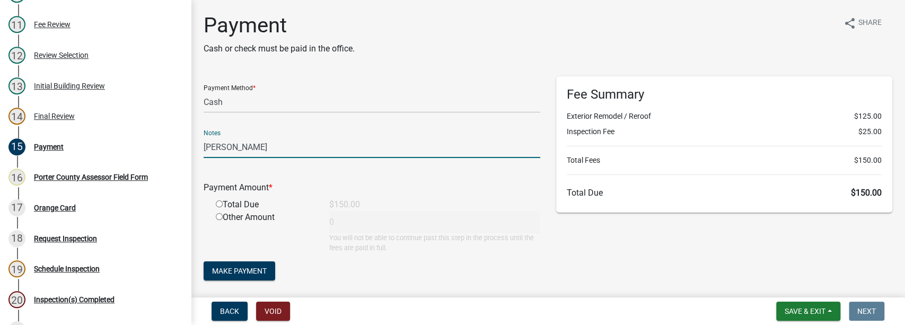
click at [190, 148] on div "Building Permit RE-25-1519 Edit View Summary Notes 1 Building Permit Guide 2 Pa…" at bounding box center [452, 162] width 905 height 325
type input "[PERSON_NAME]"
drag, startPoint x: 219, startPoint y: 203, endPoint x: 220, endPoint y: 209, distance: 5.9
click at [218, 203] on input "radio" at bounding box center [219, 203] width 7 height 7
radio input "true"
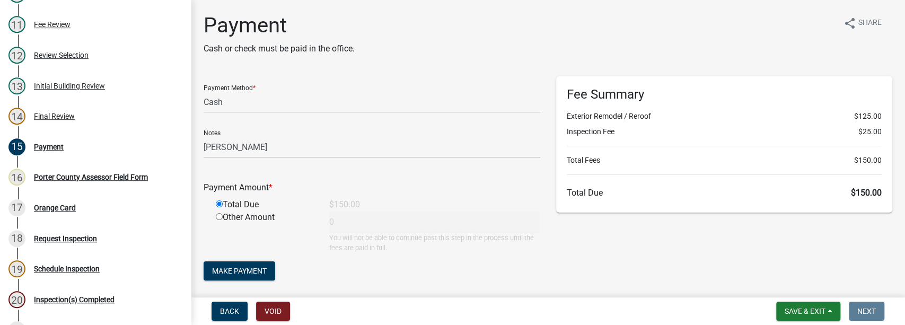
type input "150"
click at [233, 270] on span "Make Payment" at bounding box center [239, 271] width 55 height 8
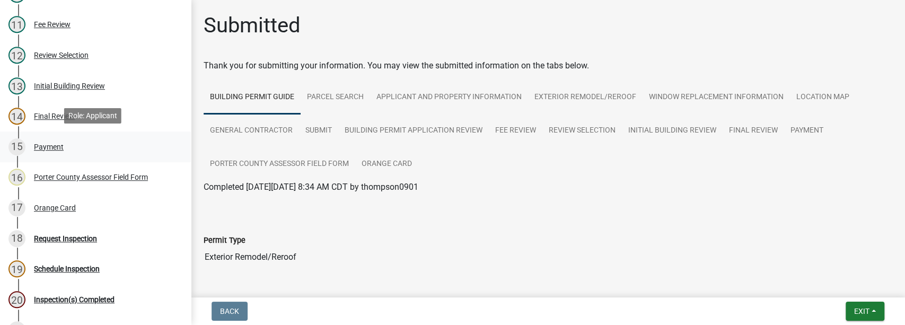
click at [57, 143] on div "Payment" at bounding box center [49, 146] width 30 height 7
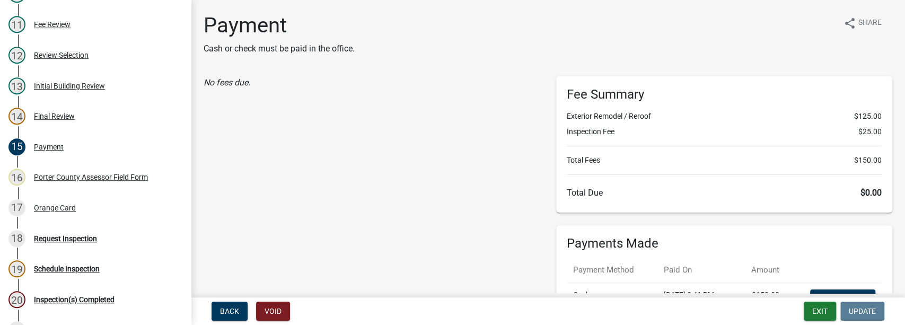
scroll to position [108, 0]
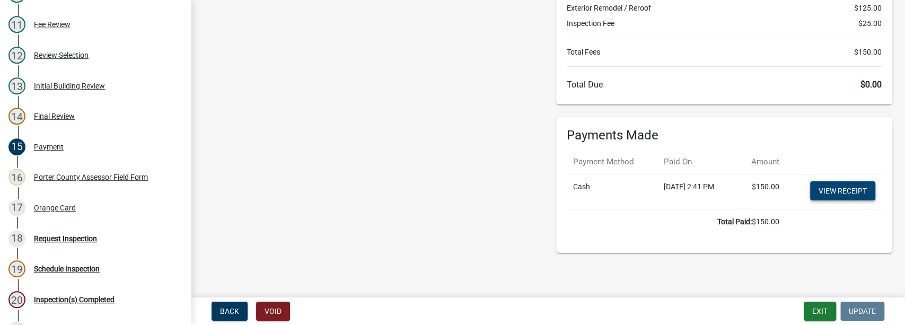
click at [497, 195] on link "View receipt" at bounding box center [842, 190] width 65 height 19
click at [59, 209] on div "Orange Card" at bounding box center [55, 207] width 42 height 7
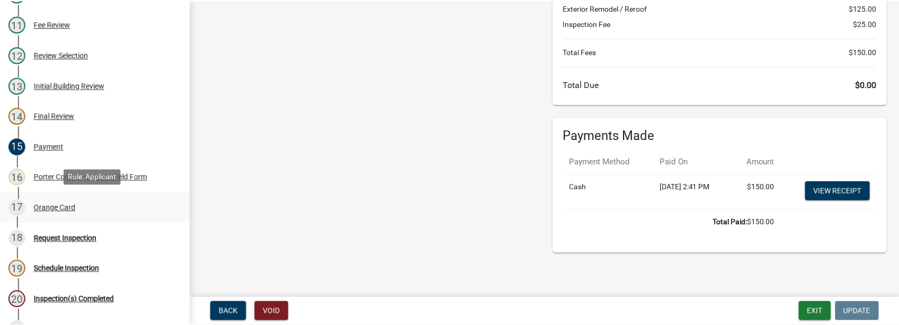
scroll to position [0, 0]
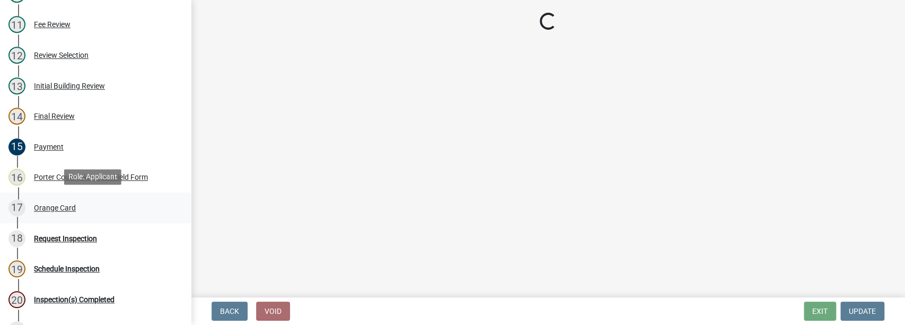
click at [66, 205] on div "Orange Card" at bounding box center [55, 207] width 42 height 7
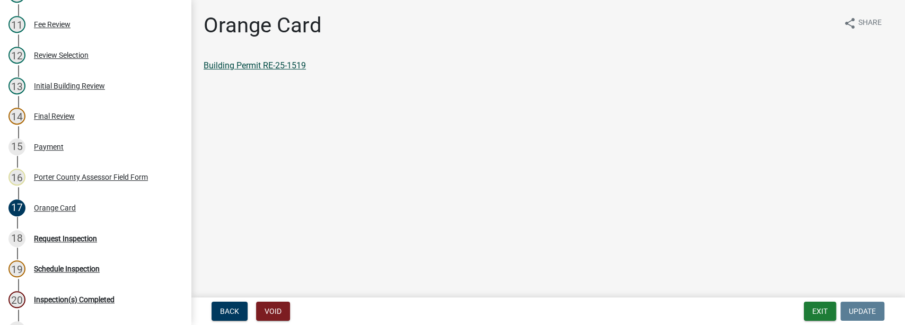
click at [247, 65] on link "Building Permit RE-25-1519" at bounding box center [254, 65] width 102 height 10
click at [497, 308] on button "Exit" at bounding box center [819, 311] width 32 height 19
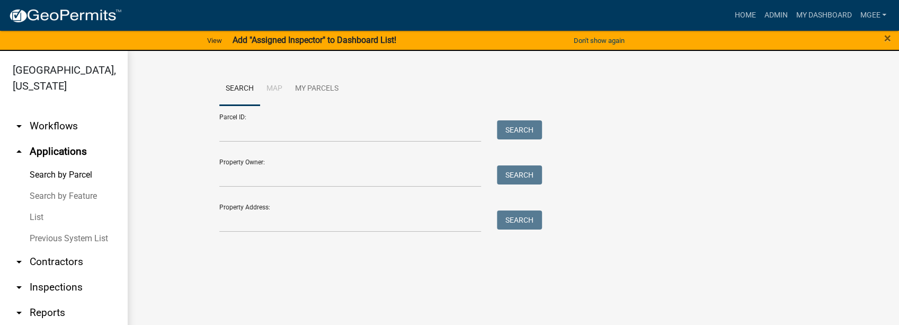
click at [76, 259] on link "arrow_drop_down Contractors" at bounding box center [63, 261] width 127 height 25
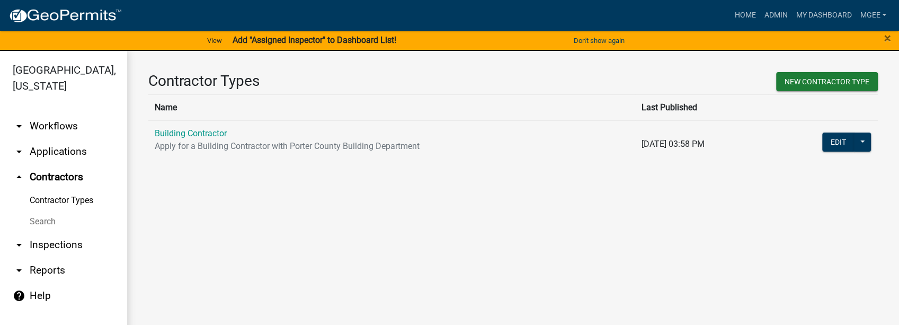
drag, startPoint x: 49, startPoint y: 207, endPoint x: 118, endPoint y: 150, distance: 89.2
click at [49, 211] on link "Search" at bounding box center [63, 221] width 127 height 21
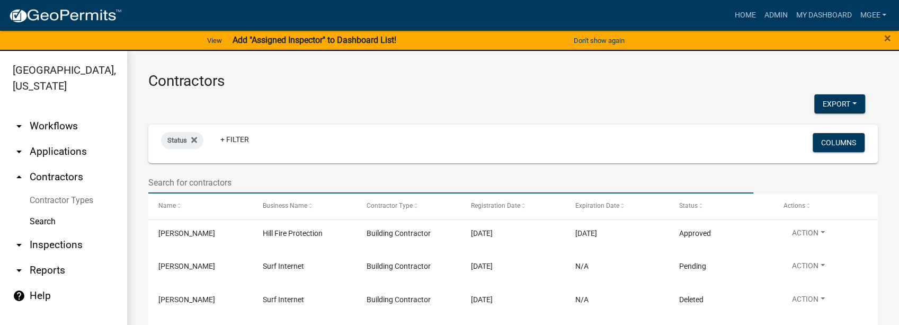
click at [155, 179] on input "text" at bounding box center [450, 183] width 605 height 22
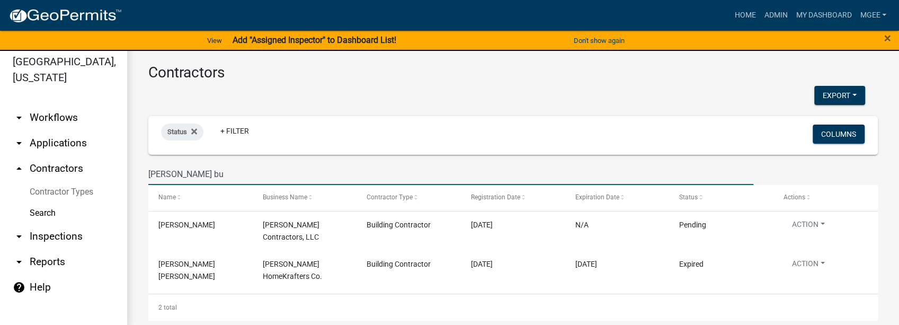
scroll to position [13, 0]
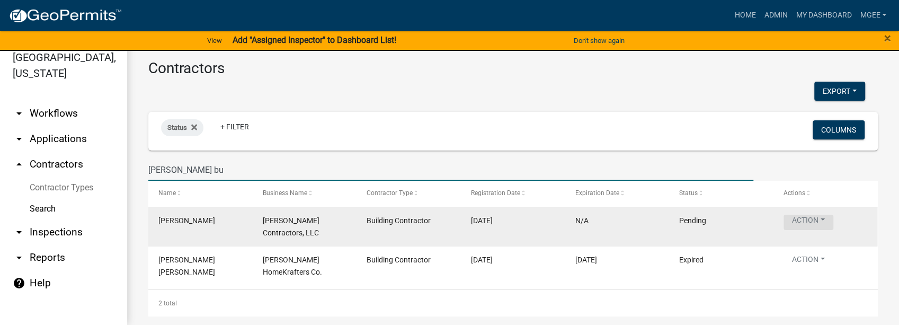
type input "[PERSON_NAME] bu"
click at [497, 218] on button "Action" at bounding box center [809, 222] width 50 height 15
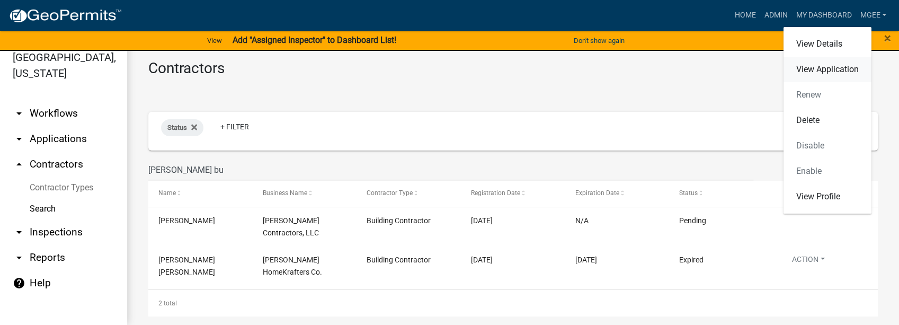
click at [497, 68] on link "View Application" at bounding box center [828, 69] width 88 height 25
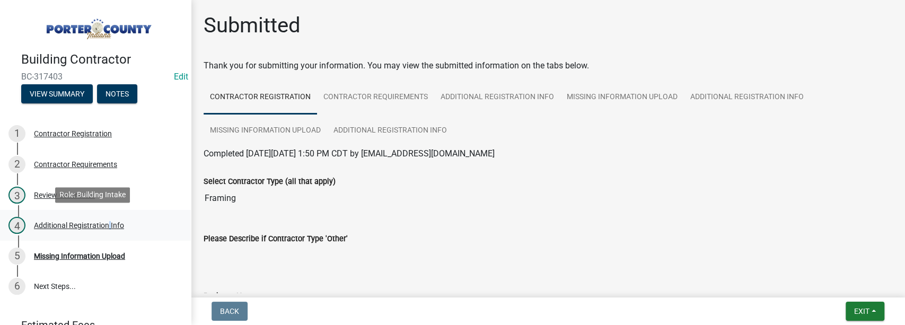
click at [107, 224] on div "Additional Registration Info" at bounding box center [79, 225] width 90 height 7
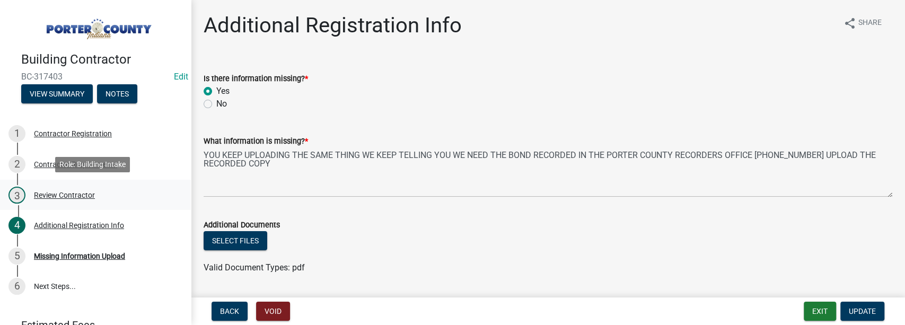
drag, startPoint x: 69, startPoint y: 191, endPoint x: 146, endPoint y: 190, distance: 76.9
click at [69, 191] on div "Review Contractor" at bounding box center [64, 194] width 61 height 7
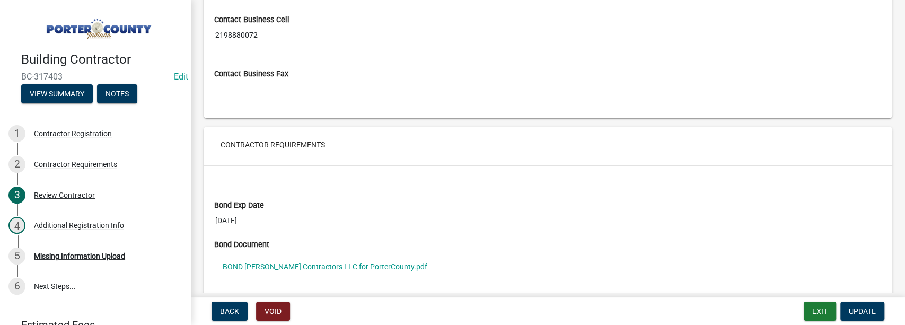
scroll to position [954, 0]
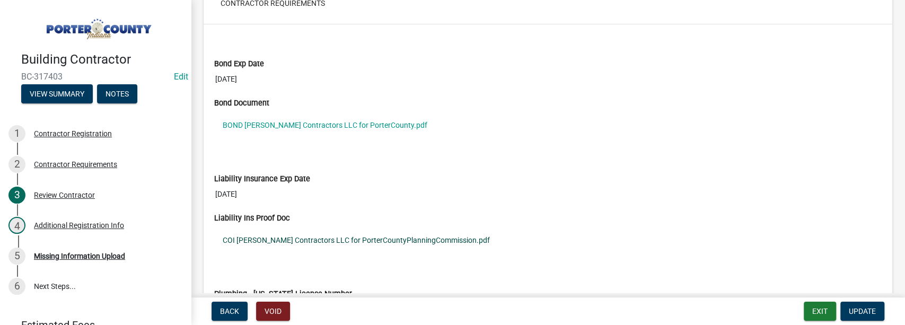
click at [282, 236] on link "COI [PERSON_NAME] Contractors LLC for PorterCountyPlanningCommission.pdf" at bounding box center [547, 240] width 667 height 24
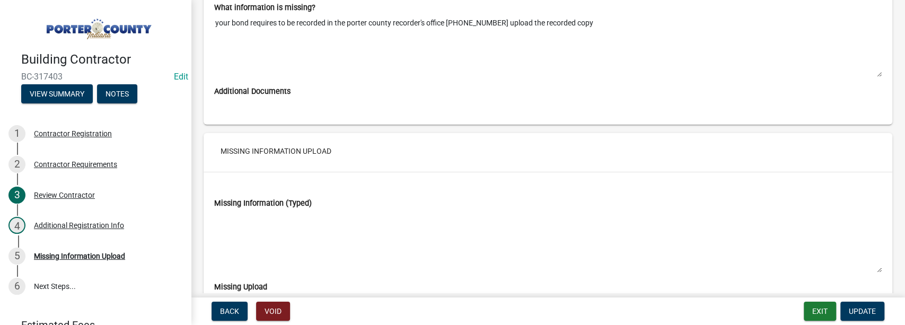
scroll to position [1484, 0]
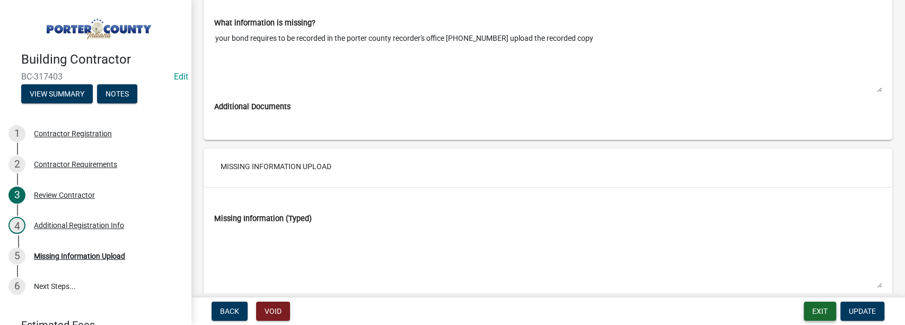
click at [497, 313] on button "Exit" at bounding box center [819, 311] width 32 height 19
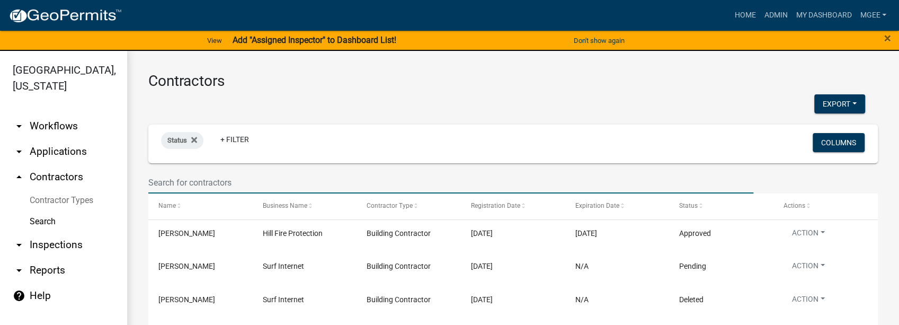
click at [173, 188] on input "text" at bounding box center [450, 183] width 605 height 22
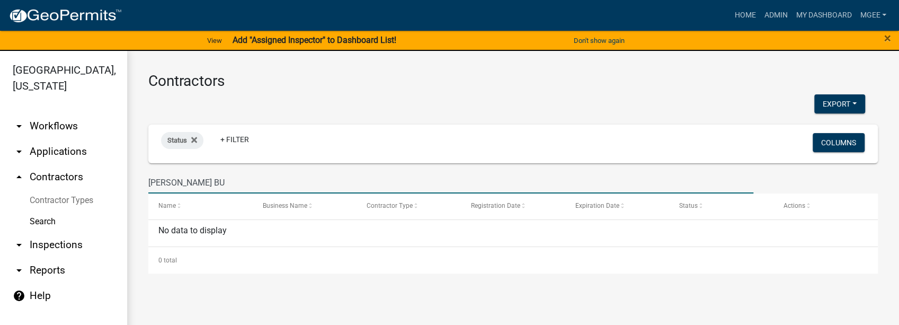
click at [215, 187] on input "[PERSON_NAME] BU" at bounding box center [450, 183] width 605 height 22
type input "[PERSON_NAME] bu"
click at [40, 211] on link "Search" at bounding box center [63, 221] width 127 height 21
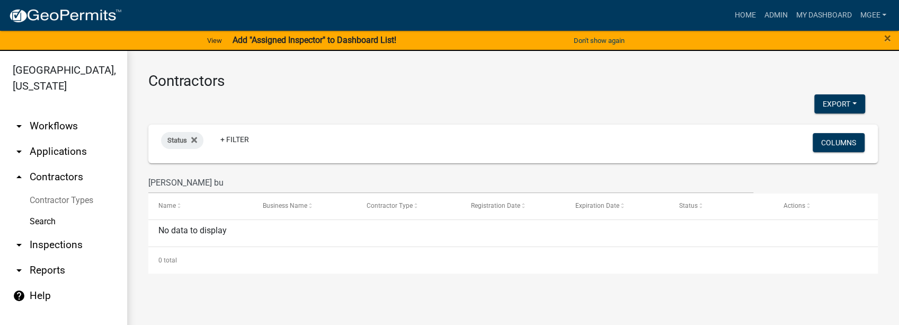
click at [56, 139] on link "arrow_drop_down Applications" at bounding box center [63, 151] width 127 height 25
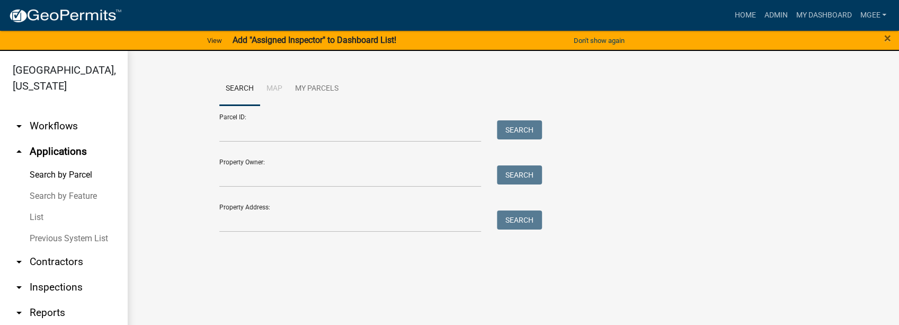
click at [38, 263] on link "arrow_drop_down Contractors" at bounding box center [63, 261] width 127 height 25
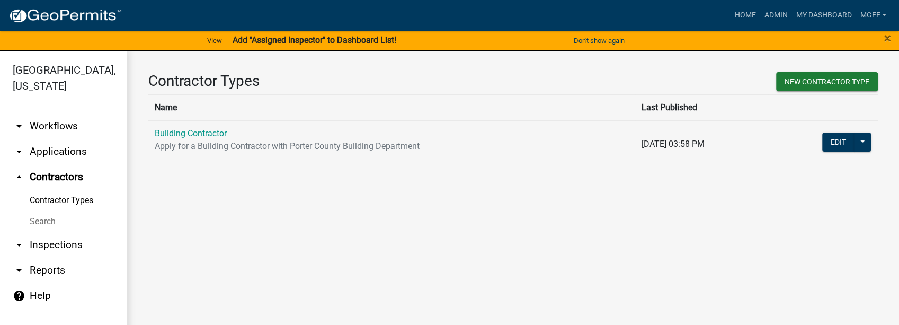
click at [38, 211] on link "Search" at bounding box center [63, 221] width 127 height 21
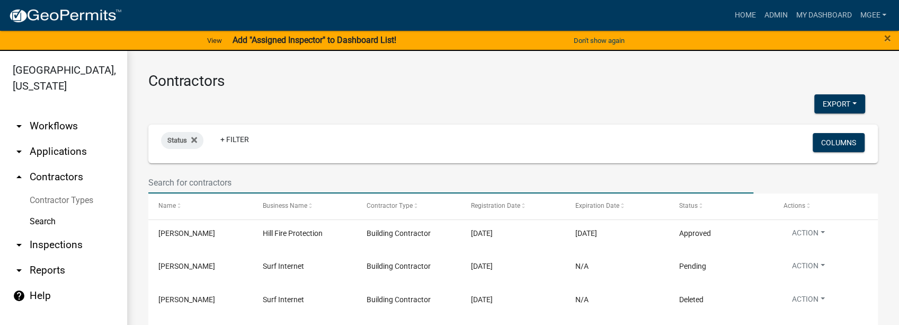
click at [183, 183] on input "text" at bounding box center [450, 183] width 605 height 22
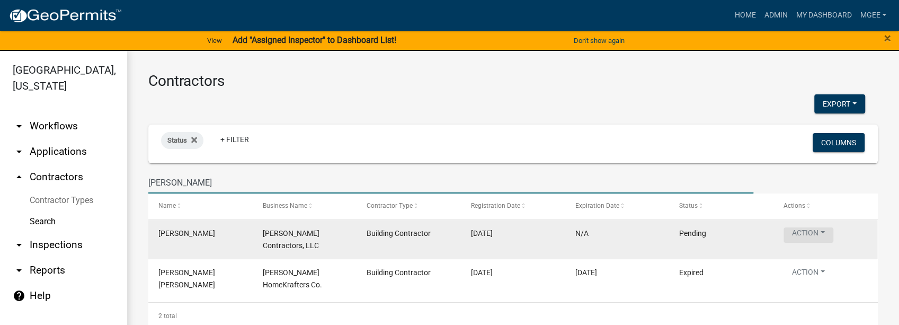
type input "[PERSON_NAME]"
click at [497, 235] on button "Action" at bounding box center [809, 234] width 50 height 15
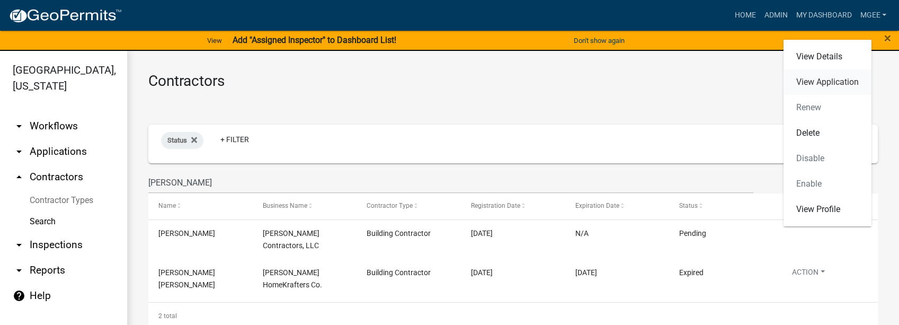
click at [497, 81] on link "View Application" at bounding box center [828, 81] width 88 height 25
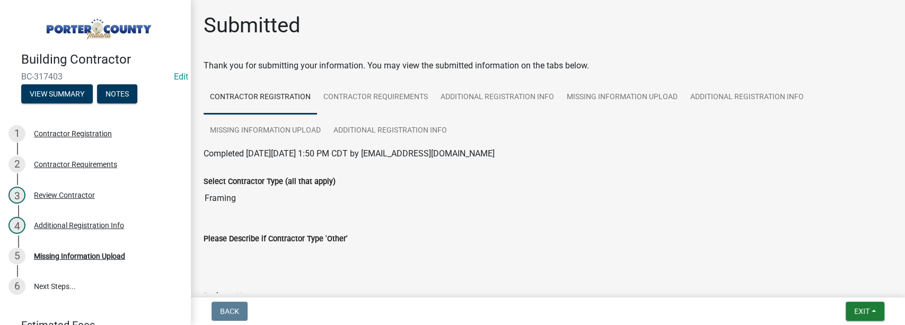
click at [253, 265] on input "Please Describe if Contractor Type 'Other'" at bounding box center [547, 255] width 688 height 21
click at [95, 132] on div "Contractor Registration" at bounding box center [73, 133] width 78 height 7
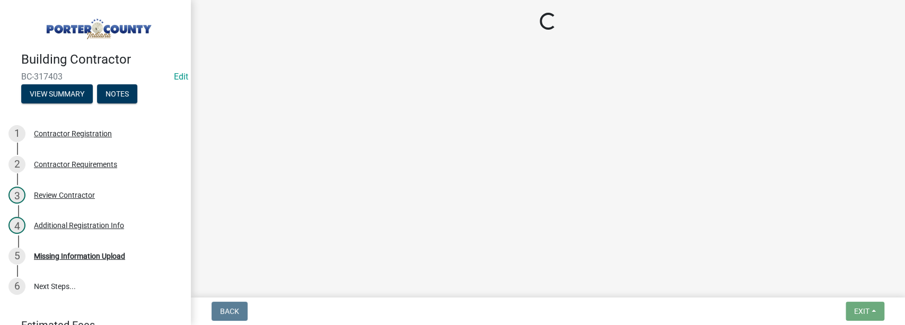
select select "IN"
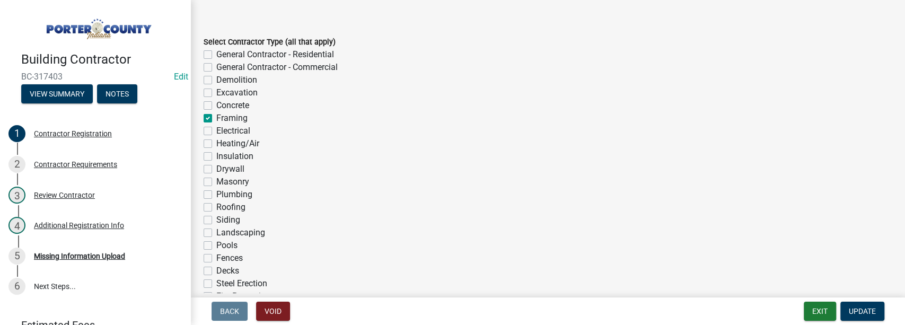
scroll to position [35, 0]
click at [216, 54] on label "General Contractor - Residential" at bounding box center [275, 56] width 118 height 13
click at [216, 54] on input "General Contractor - Residential" at bounding box center [219, 53] width 7 height 7
checkbox input "true"
checkbox input "false"
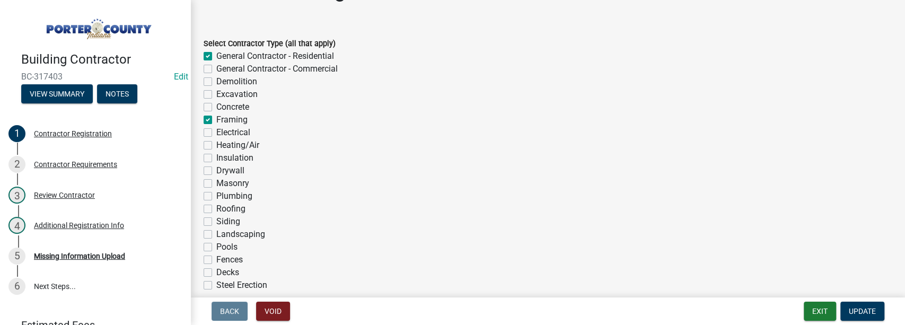
checkbox input "false"
checkbox input "true"
checkbox input "false"
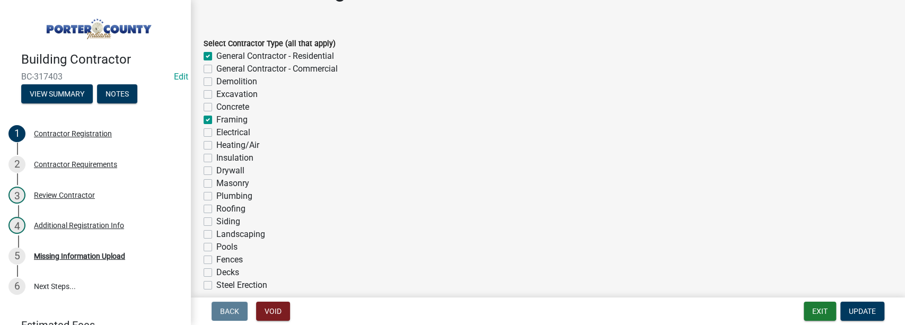
checkbox input "false"
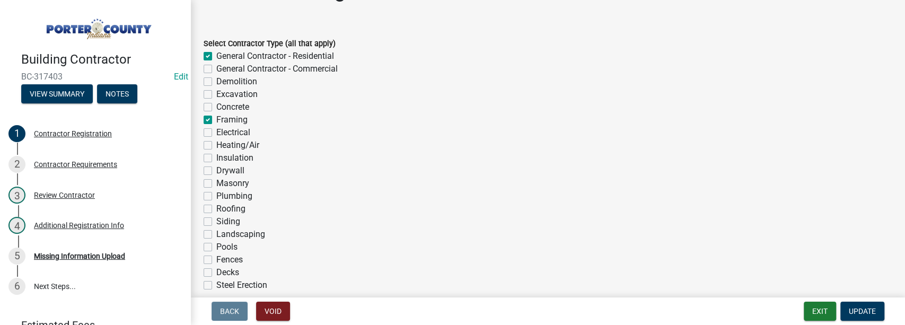
checkbox input "false"
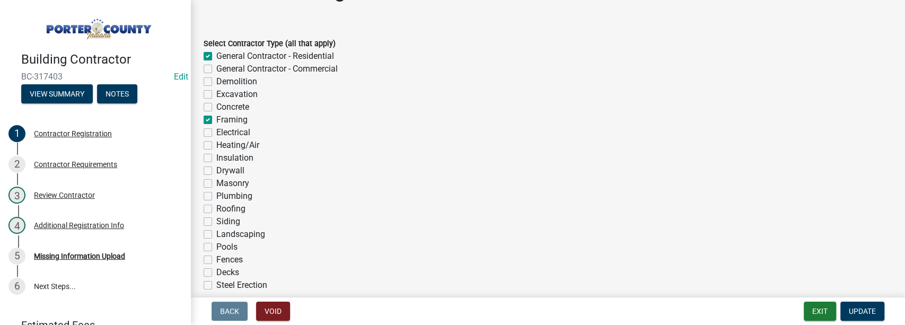
checkbox input "false"
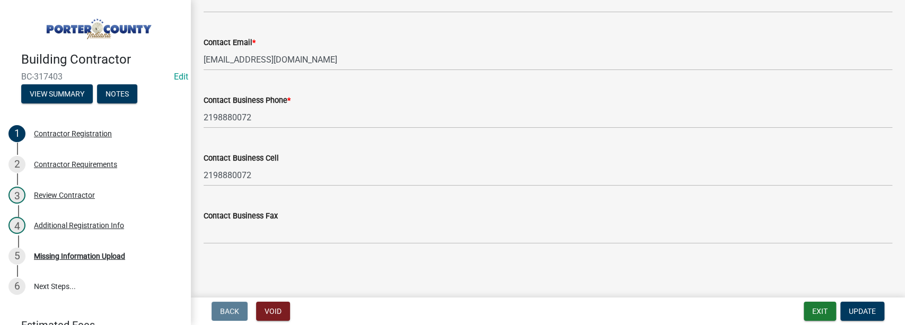
scroll to position [945, 0]
click at [95, 166] on div "Contractor Requirements" at bounding box center [75, 164] width 83 height 7
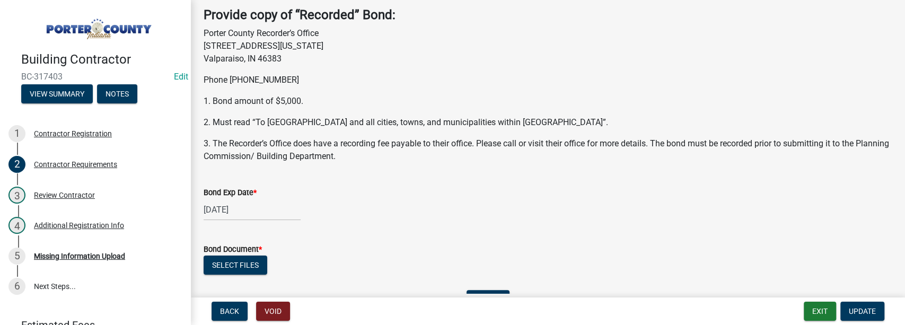
scroll to position [0, 0]
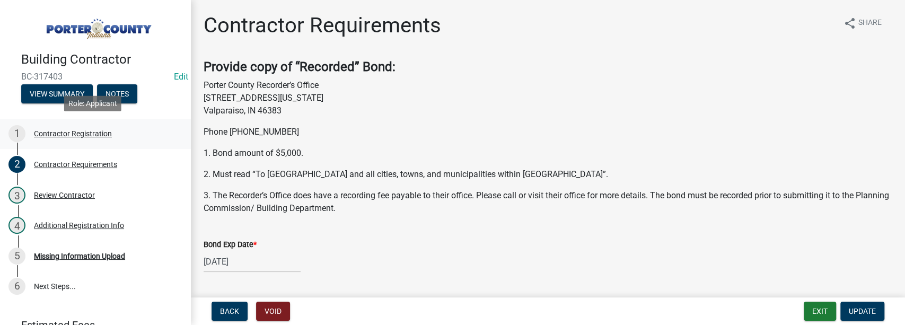
drag, startPoint x: 85, startPoint y: 134, endPoint x: 253, endPoint y: 145, distance: 168.9
click at [85, 134] on div "Contractor Registration" at bounding box center [73, 133] width 78 height 7
select select "IN"
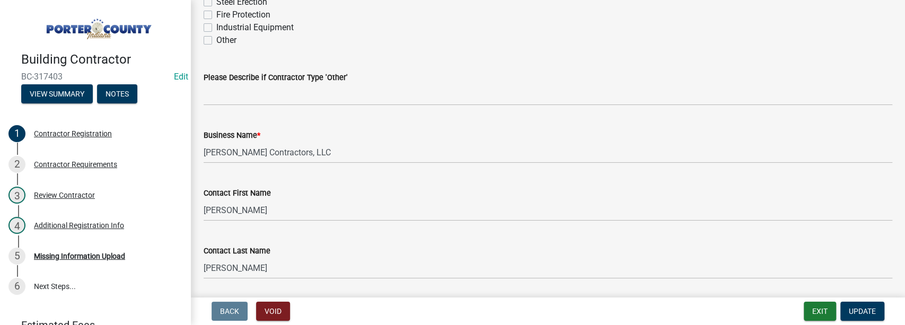
scroll to position [388, 0]
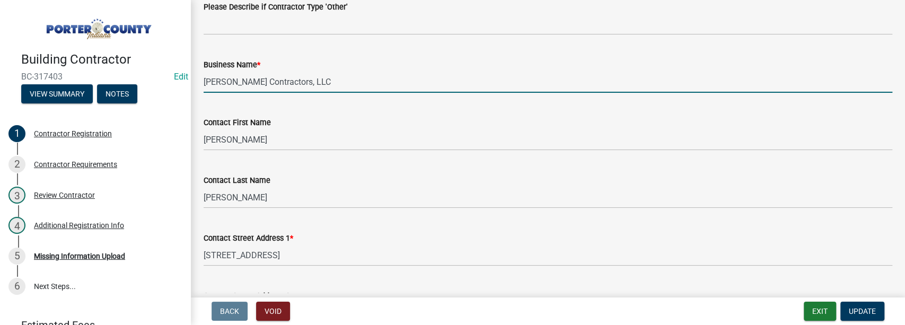
click at [319, 78] on input "[PERSON_NAME] Contractors, LLC" at bounding box center [547, 82] width 688 height 22
type input "D"
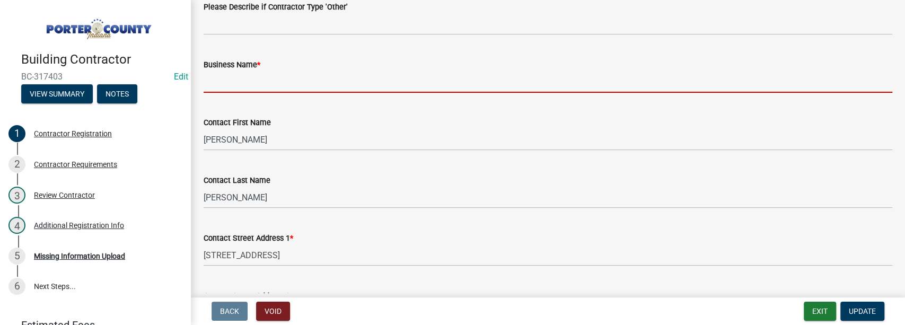
type input "d"
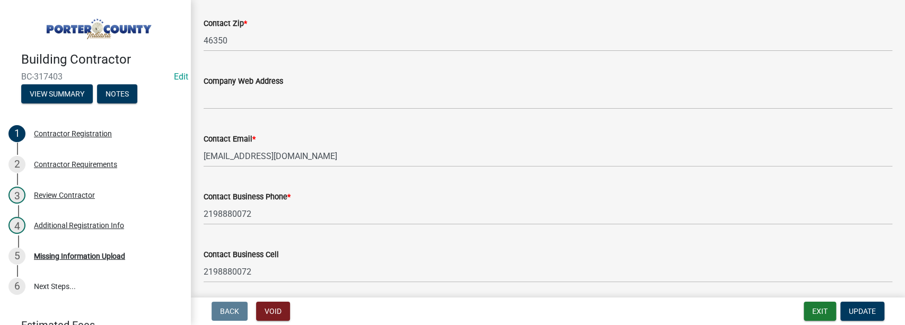
scroll to position [945, 0]
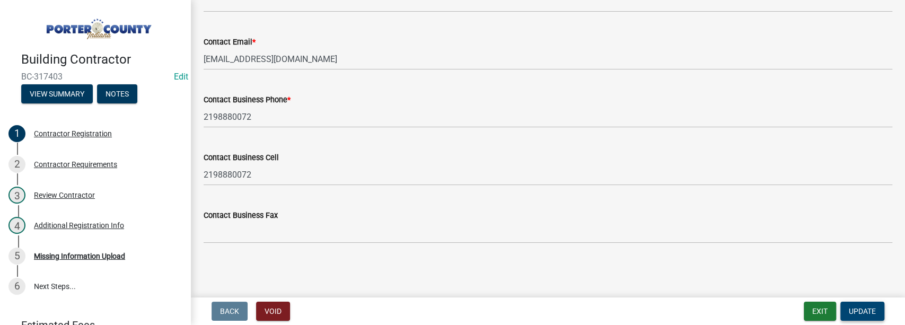
type input "[PERSON_NAME] Builders Inc"
click at [497, 307] on span "Update" at bounding box center [861, 311] width 27 height 8
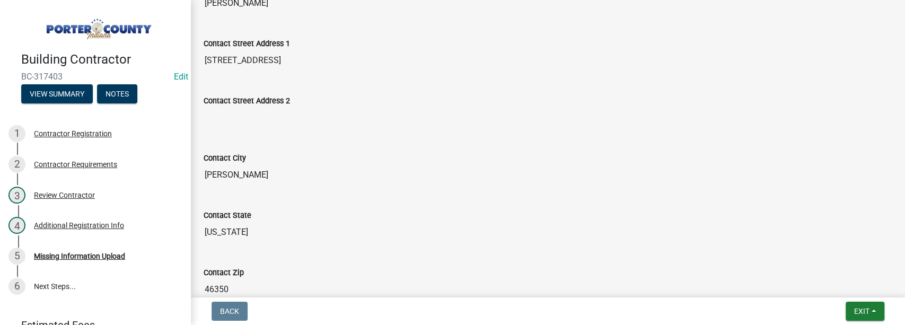
scroll to position [565, 0]
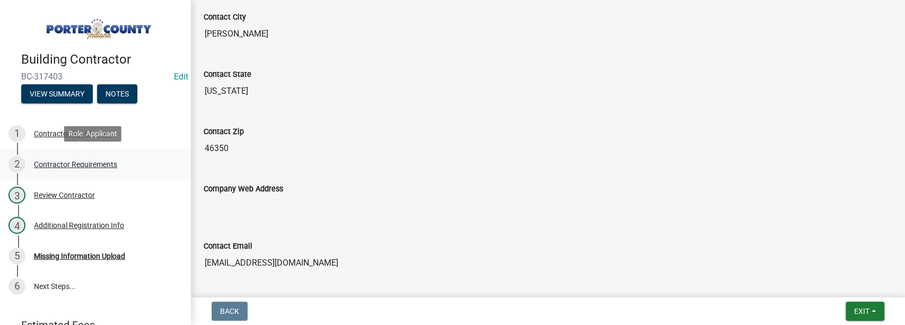
drag, startPoint x: 67, startPoint y: 163, endPoint x: 219, endPoint y: 167, distance: 152.7
click at [66, 163] on div "Contractor Requirements" at bounding box center [75, 164] width 83 height 7
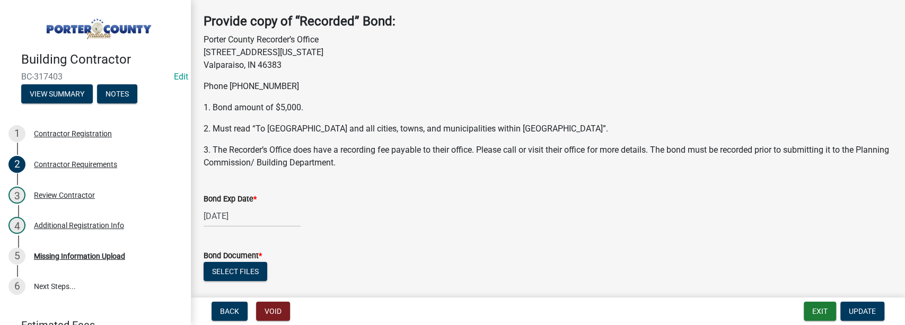
scroll to position [141, 0]
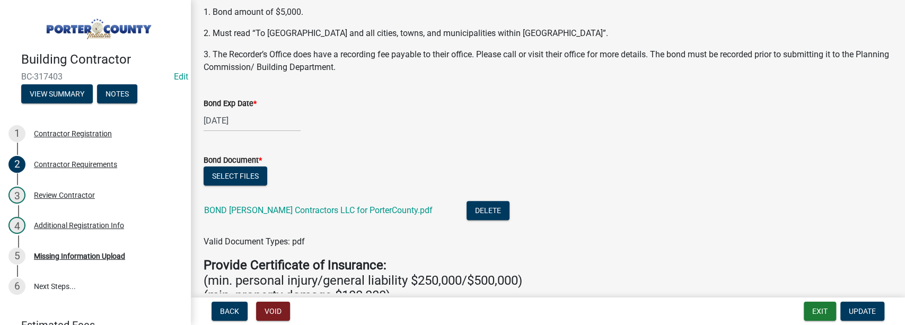
select select "10"
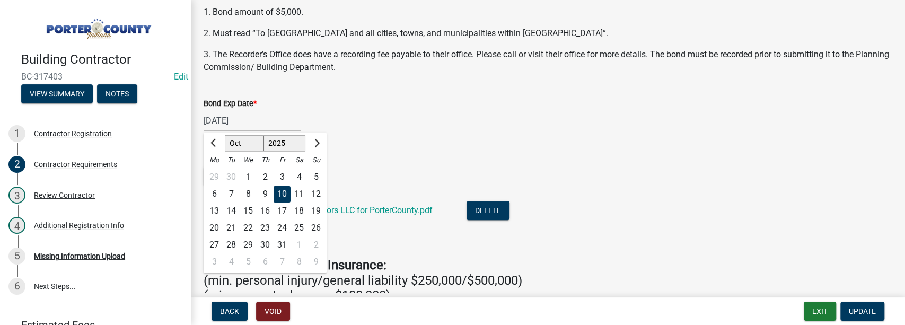
click at [234, 120] on div "[DATE] Aug Sep Oct Nov [DATE] 2026 2027 2028 2029 2030 2031 2032 2033 2034 2035…" at bounding box center [251, 121] width 97 height 22
click at [289, 138] on select "2025 2026 2027 2028 2029 2030 2031 2032 2033 2034 2035 2036 2037 2038 2039 2040…" at bounding box center [284, 143] width 42 height 16
select select "2026"
click at [263, 135] on select "2025 2026 2027 2028 2029 2030 2031 2032 2033 2034 2035 2036 2037 2038 2039 2040…" at bounding box center [284, 143] width 42 height 16
click at [247, 140] on select "Jan Feb Mar Apr May Jun [DATE] Aug Sep Oct Nov Dec" at bounding box center [246, 143] width 43 height 16
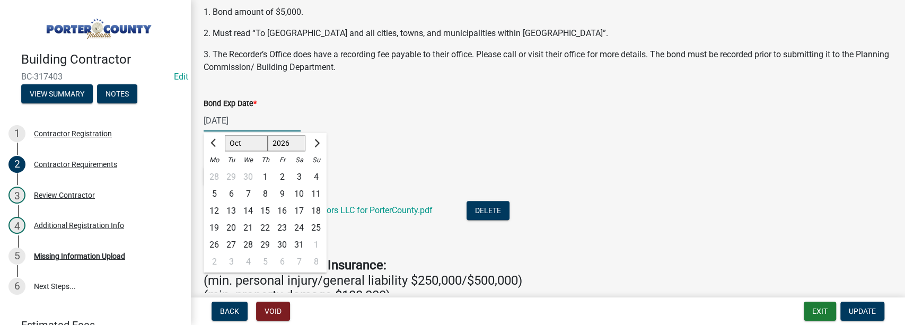
select select "8"
click at [225, 135] on select "Jan Feb Mar Apr May Jun [DATE] Aug Sep Oct Nov Dec" at bounding box center [246, 143] width 43 height 16
click at [298, 211] on div "15" at bounding box center [298, 210] width 17 height 17
type input "[DATE]"
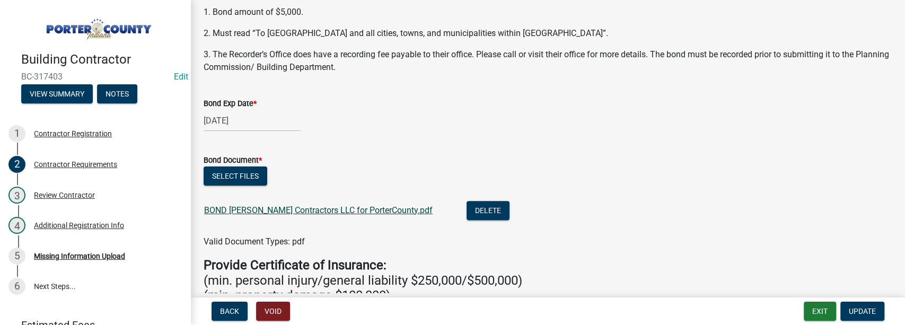
click at [282, 213] on link "BOND [PERSON_NAME] Contractors LLC for PorterCounty.pdf" at bounding box center [318, 210] width 228 height 10
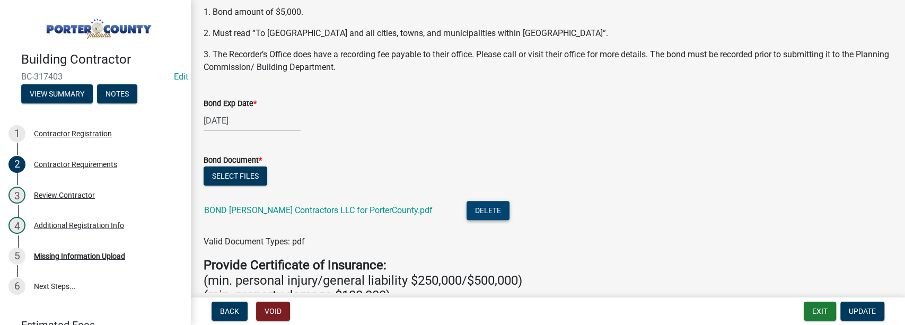
click at [466, 203] on button "Delete" at bounding box center [487, 210] width 43 height 19
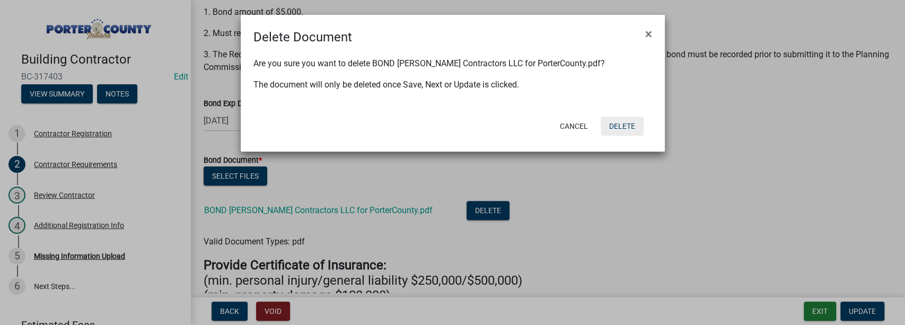
drag, startPoint x: 616, startPoint y: 126, endPoint x: 610, endPoint y: 128, distance: 5.7
click at [497, 126] on button "Delete" at bounding box center [621, 126] width 43 height 19
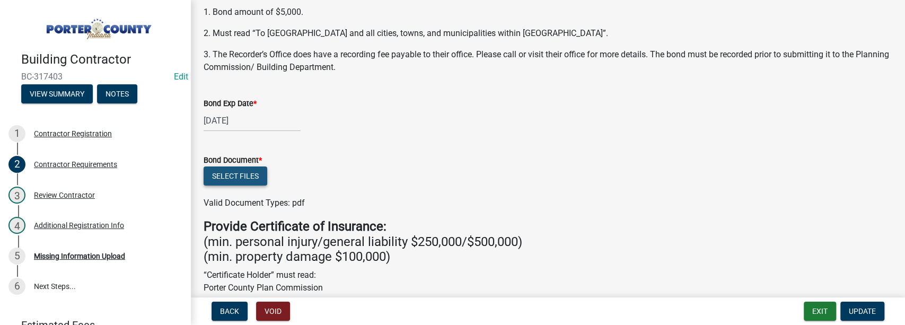
click at [242, 178] on button "Select files" at bounding box center [235, 175] width 64 height 19
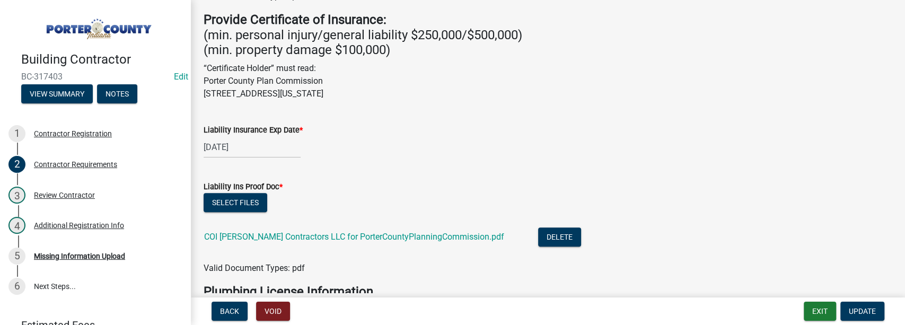
scroll to position [388, 0]
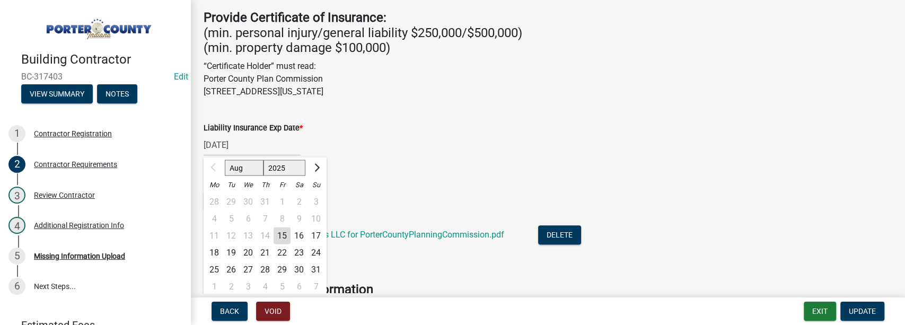
click at [269, 141] on div "[DATE] Aug Sep Oct Nov [DATE] 2026 2027 2028 2029 2030 2031 2032 2033 2034 2035…" at bounding box center [251, 145] width 97 height 22
click at [285, 171] on select "2025 2026 2027 2028 2029 2030 2031 2032 2033 2034 2035 2036 2037 2038 2039 2040…" at bounding box center [284, 168] width 42 height 16
select select "2026"
click at [263, 160] on select "2025 2026 2027 2028 2029 2030 2031 2032 2033 2034 2035 2036 2037 2038 2039 2040…" at bounding box center [284, 168] width 42 height 16
click at [238, 171] on select "Jan Feb Mar Apr May Jun [DATE] Aug Sep Oct Nov Dec" at bounding box center [246, 168] width 43 height 16
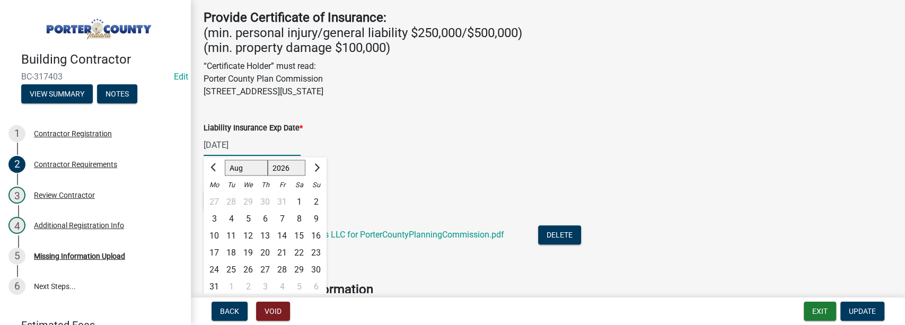
select select "7"
click at [225, 160] on select "Jan Feb Mar Apr May Jun [DATE] Aug Sep Oct Nov Dec" at bounding box center [246, 168] width 43 height 16
click at [281, 252] on div "24" at bounding box center [281, 252] width 17 height 17
type input "[DATE]"
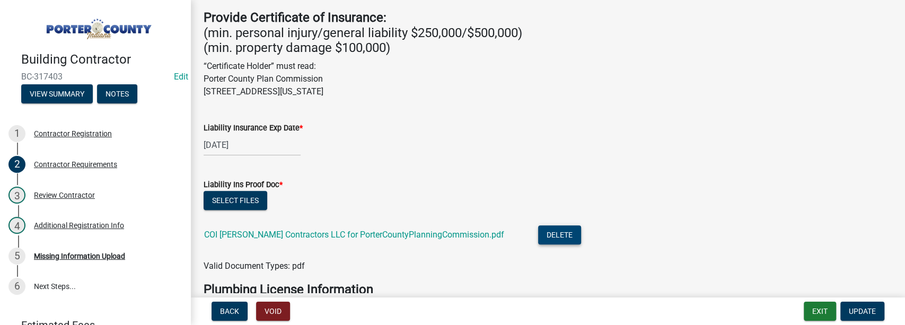
click at [497, 232] on button "Delete" at bounding box center [559, 234] width 43 height 19
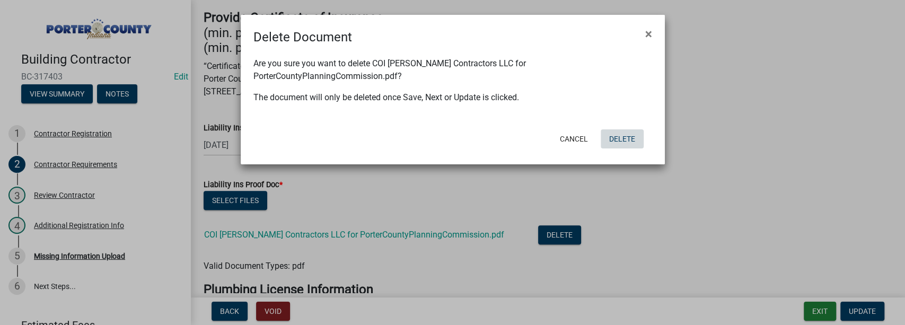
drag, startPoint x: 616, startPoint y: 124, endPoint x: 601, endPoint y: 131, distance: 16.6
click at [497, 129] on button "Delete" at bounding box center [621, 138] width 43 height 19
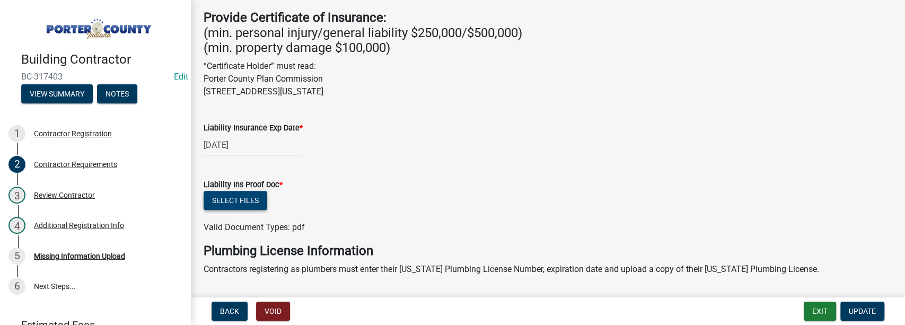
click at [240, 202] on button "Select files" at bounding box center [235, 200] width 64 height 19
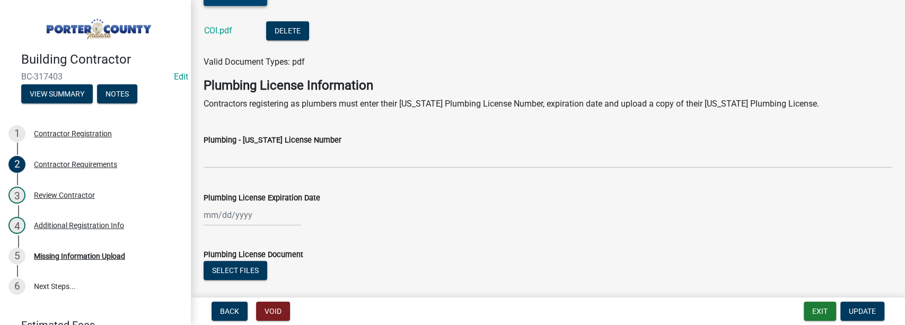
scroll to position [654, 0]
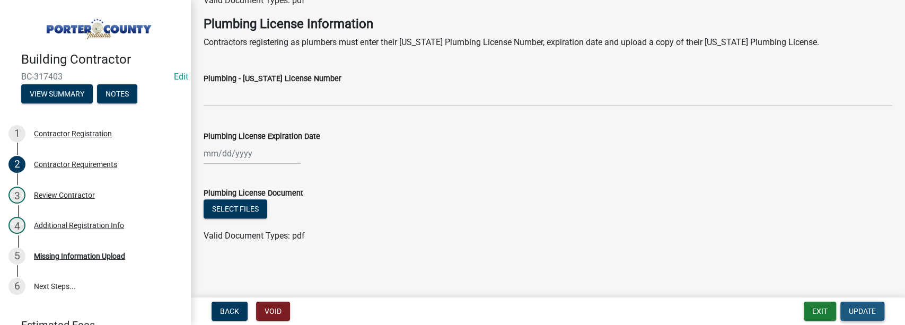
click at [497, 306] on button "Update" at bounding box center [862, 311] width 44 height 19
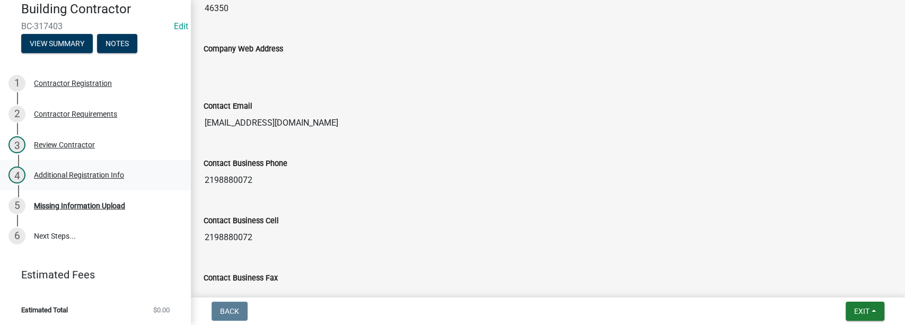
scroll to position [706, 0]
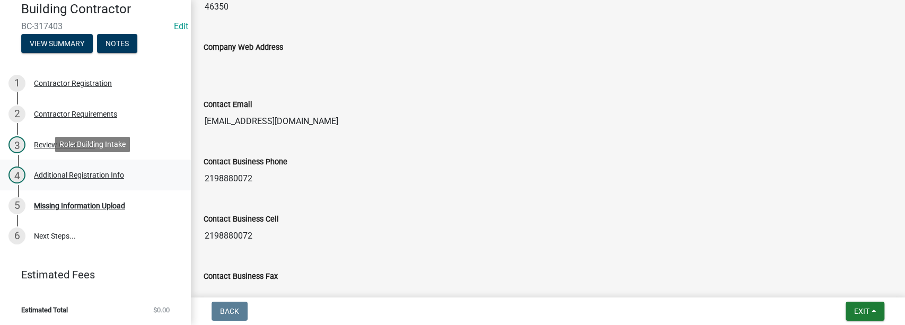
drag, startPoint x: 87, startPoint y: 170, endPoint x: 93, endPoint y: 170, distance: 5.8
click at [87, 171] on div "Additional Registration Info" at bounding box center [79, 174] width 90 height 7
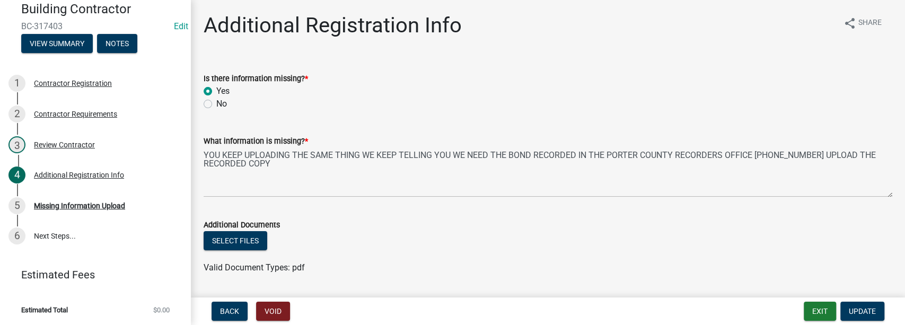
click at [216, 103] on label "No" at bounding box center [221, 104] width 11 height 13
click at [216, 103] on input "No" at bounding box center [219, 101] width 7 height 7
radio input "true"
click at [497, 312] on span "Update" at bounding box center [861, 311] width 27 height 8
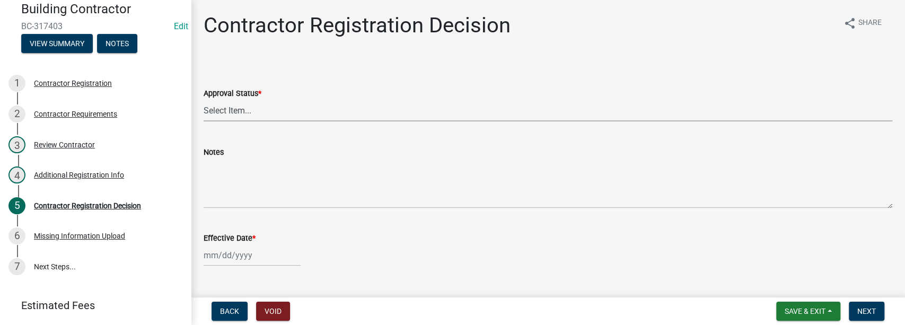
click at [237, 105] on select "Select Item... Approved Denied" at bounding box center [547, 111] width 688 height 22
click at [203, 100] on select "Select Item... Approved Denied" at bounding box center [547, 111] width 688 height 22
select select "4b86b809-39dd-4c68-9f3d-fdb3e7050482"
click at [255, 254] on div at bounding box center [251, 255] width 97 height 22
select select "8"
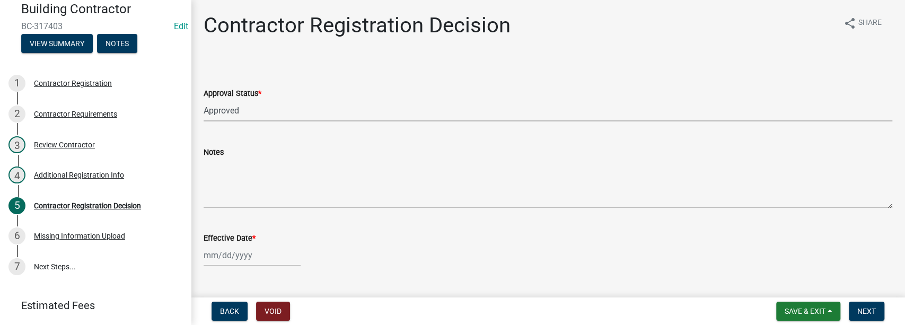
select select "2025"
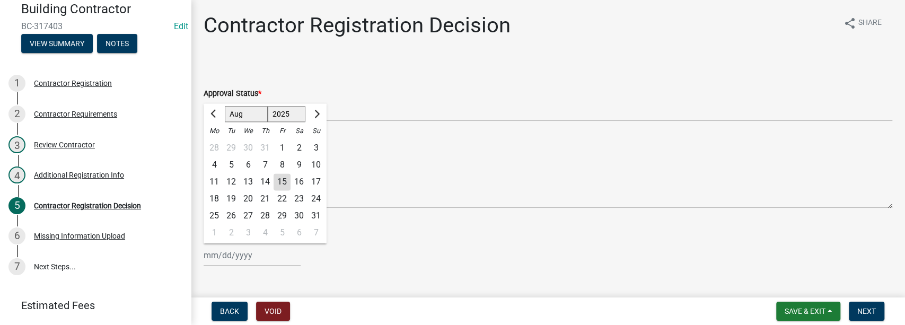
click at [287, 179] on div "15" at bounding box center [281, 181] width 17 height 17
type input "[DATE]"
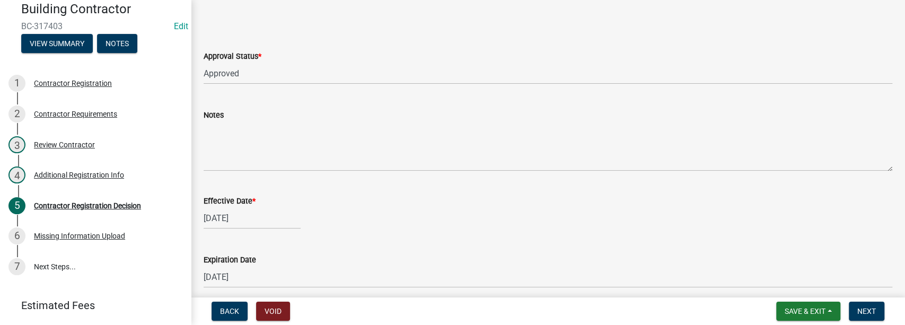
scroll to position [83, 0]
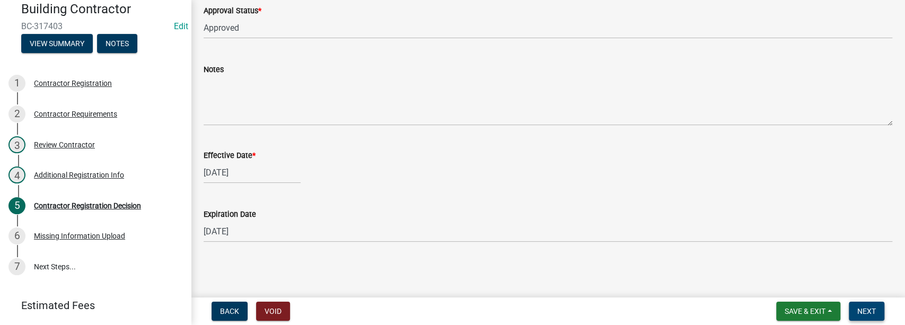
click at [497, 313] on span "Next" at bounding box center [866, 311] width 19 height 8
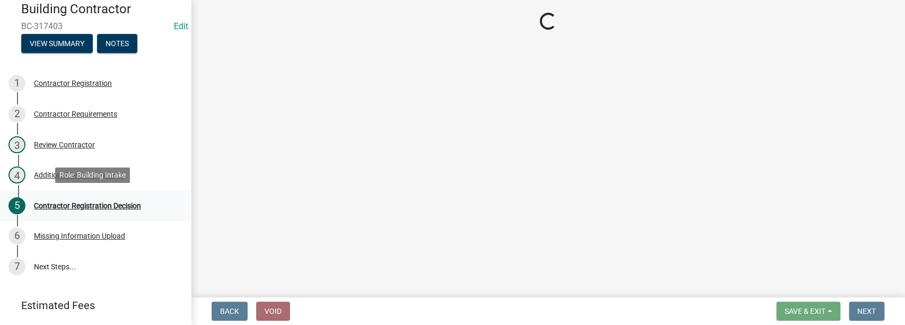
scroll to position [81, 0]
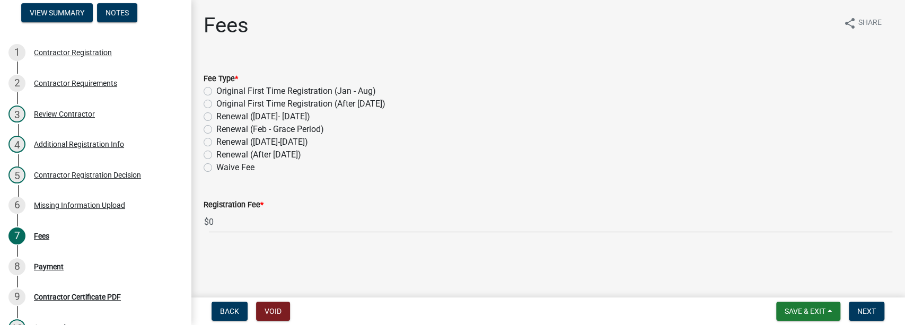
click at [216, 91] on label "Original First Time Registration (Jan - Aug)" at bounding box center [296, 91] width 160 height 13
click at [216, 91] on input "Original First Time Registration (Jan - Aug)" at bounding box center [219, 88] width 7 height 7
radio input "true"
click at [497, 304] on button "Next" at bounding box center [866, 311] width 36 height 19
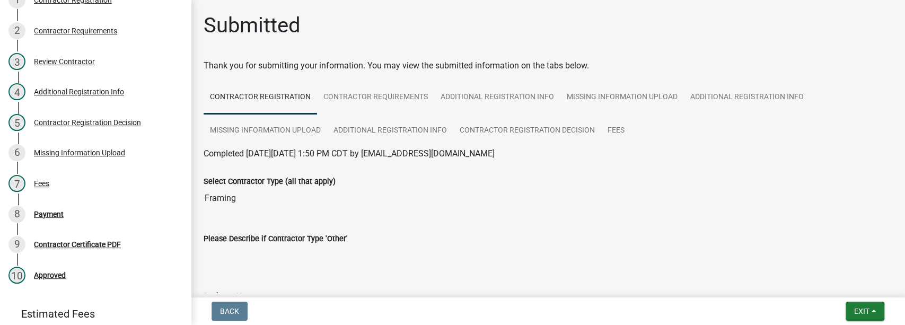
scroll to position [196, 0]
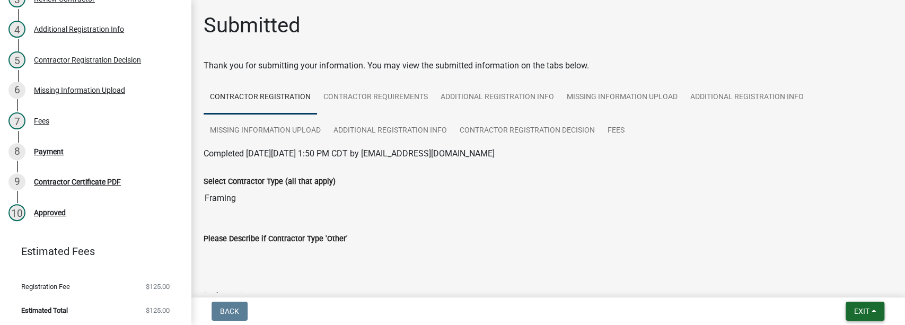
click at [497, 312] on span "Exit" at bounding box center [861, 311] width 15 height 8
click at [497, 286] on button "Save & Exit" at bounding box center [842, 283] width 85 height 25
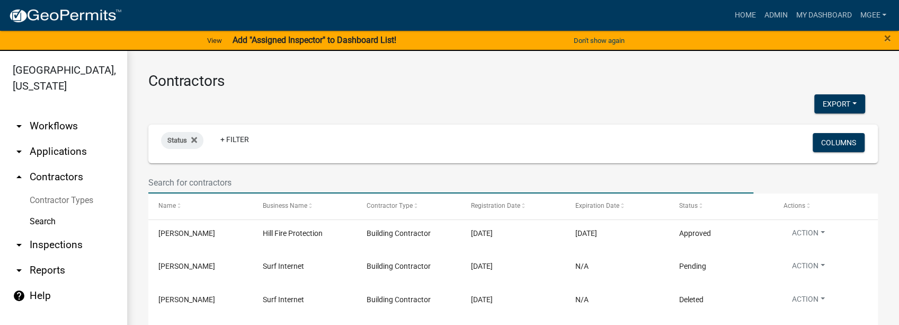
drag, startPoint x: 181, startPoint y: 187, endPoint x: 285, endPoint y: 173, distance: 104.8
click at [181, 187] on input "text" at bounding box center [450, 183] width 605 height 22
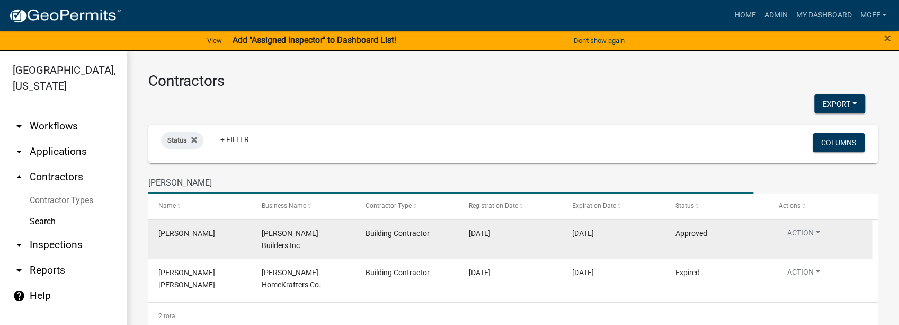
type input "[PERSON_NAME]"
click at [184, 234] on span "[PERSON_NAME]" at bounding box center [186, 233] width 57 height 8
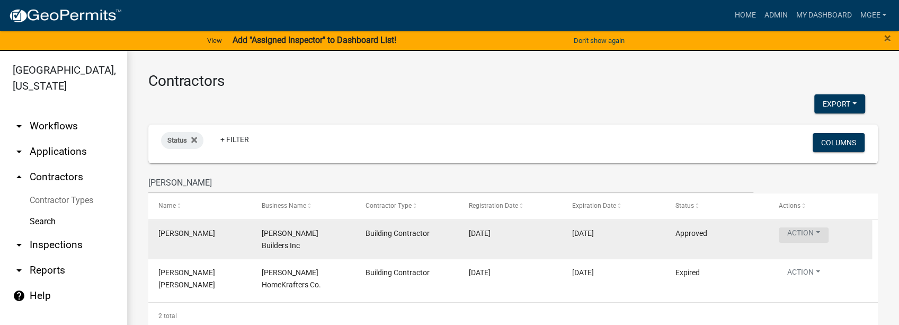
click at [497, 229] on button "Action" at bounding box center [804, 234] width 50 height 15
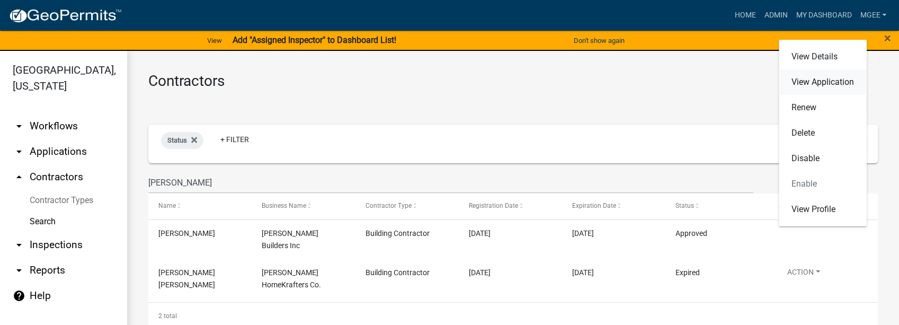
click at [497, 84] on link "View Application" at bounding box center [823, 81] width 88 height 25
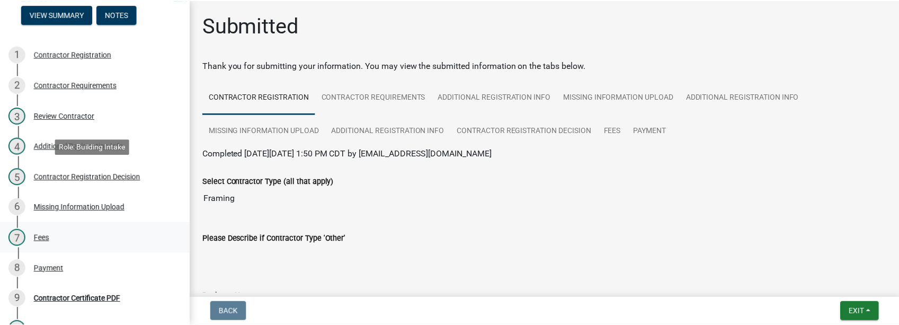
scroll to position [141, 0]
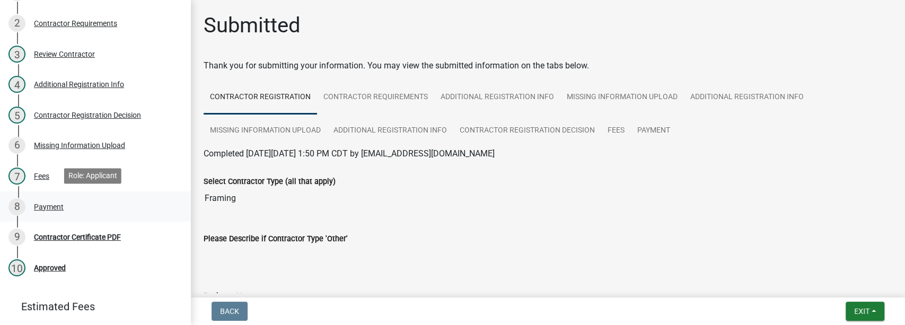
click at [54, 203] on div "Payment" at bounding box center [49, 206] width 30 height 7
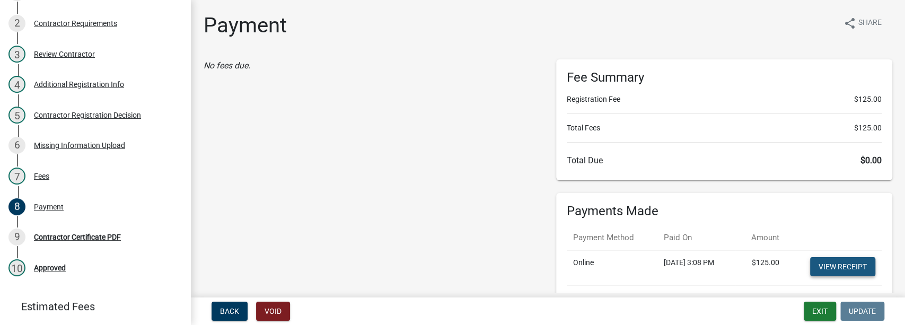
click at [497, 262] on link "View receipt" at bounding box center [842, 266] width 65 height 19
drag, startPoint x: 55, startPoint y: 235, endPoint x: 156, endPoint y: 193, distance: 109.5
click at [56, 234] on div "Contractor Certificate PDF" at bounding box center [77, 236] width 87 height 7
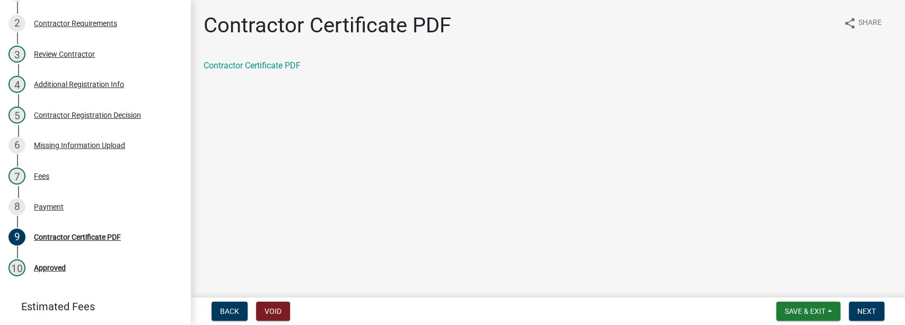
click at [232, 72] on div "Contractor Certificate PDF" at bounding box center [548, 69] width 704 height 21
click at [233, 66] on link "Contractor Certificate PDF" at bounding box center [251, 65] width 97 height 10
click at [497, 313] on button "Save & Exit" at bounding box center [808, 311] width 64 height 19
click at [497, 280] on button "Save & Exit" at bounding box center [797, 283] width 85 height 25
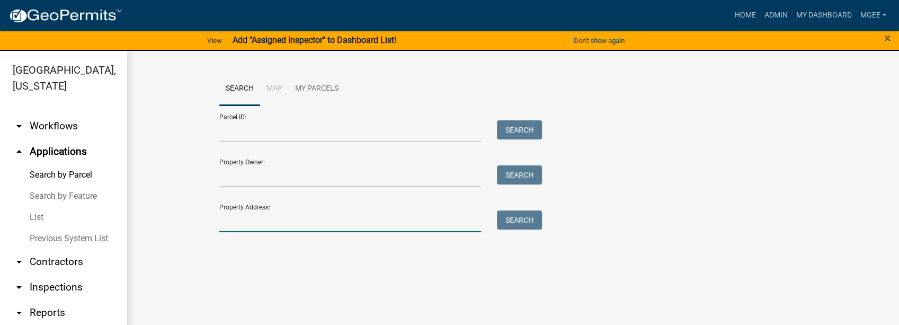
drag, startPoint x: 225, startPoint y: 217, endPoint x: 235, endPoint y: 77, distance: 140.3
click at [226, 216] on input "Property Address:" at bounding box center [350, 221] width 262 height 22
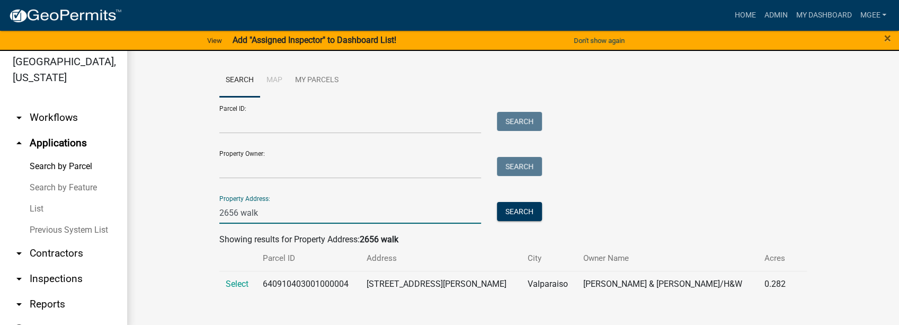
scroll to position [13, 0]
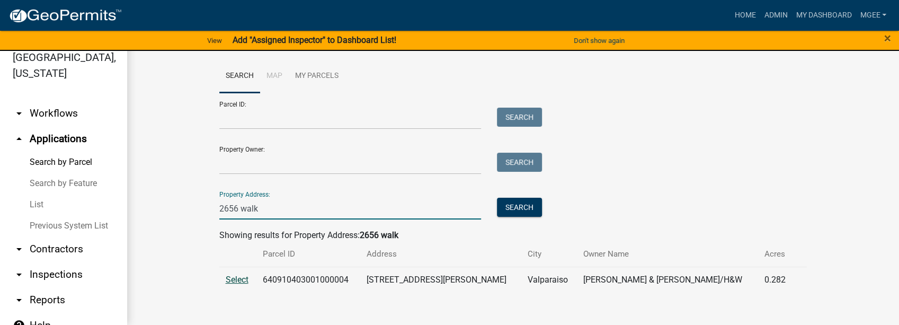
type input "2656 walk"
click at [234, 277] on span "Select" at bounding box center [237, 279] width 23 height 10
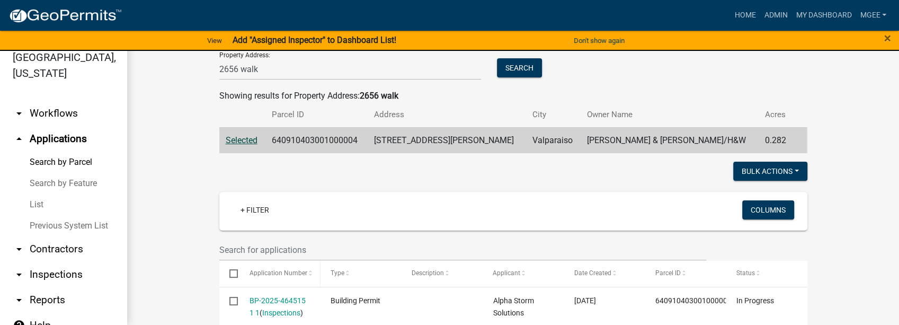
scroll to position [210, 0]
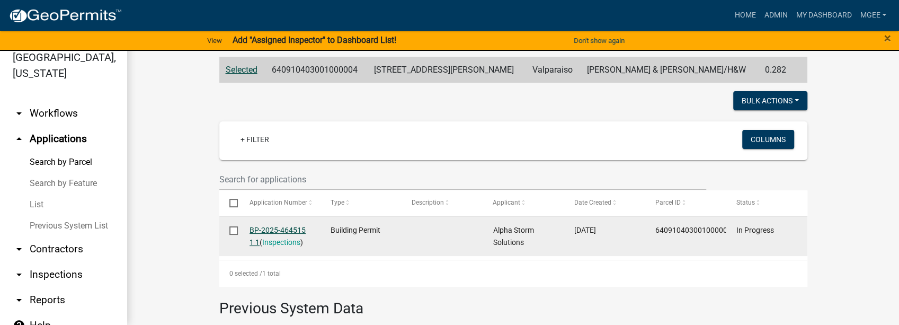
click at [273, 230] on link "BP-2025-464515 1 1" at bounding box center [278, 236] width 56 height 21
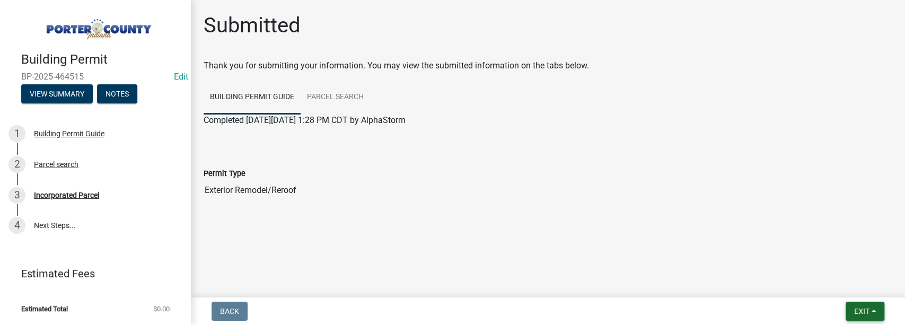
click at [857, 310] on span "Exit" at bounding box center [861, 311] width 15 height 8
click at [826, 282] on button "Save & Exit" at bounding box center [842, 283] width 85 height 25
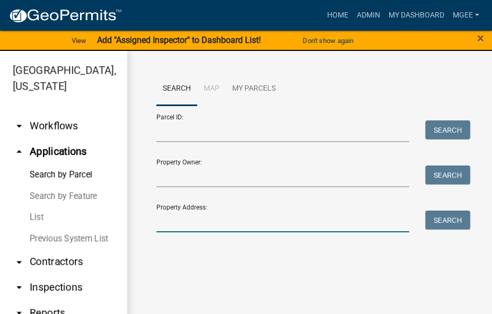
click at [225, 218] on input "Property Address:" at bounding box center [282, 221] width 253 height 22
click at [162, 136] on input "Parcel ID:" at bounding box center [282, 131] width 253 height 22
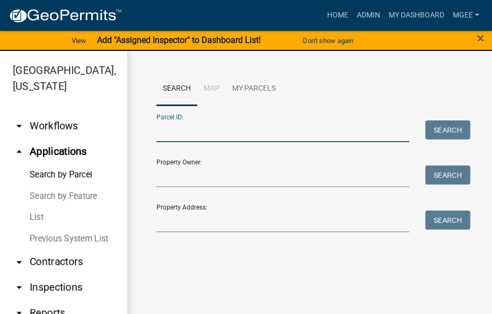
paste input "64-09-22-276-002.000-003"
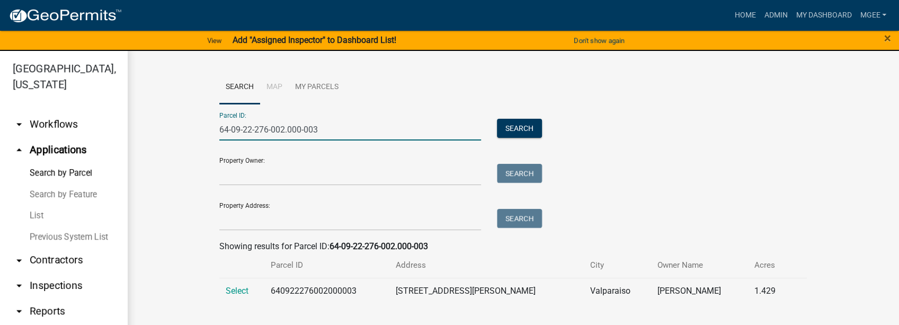
scroll to position [13, 0]
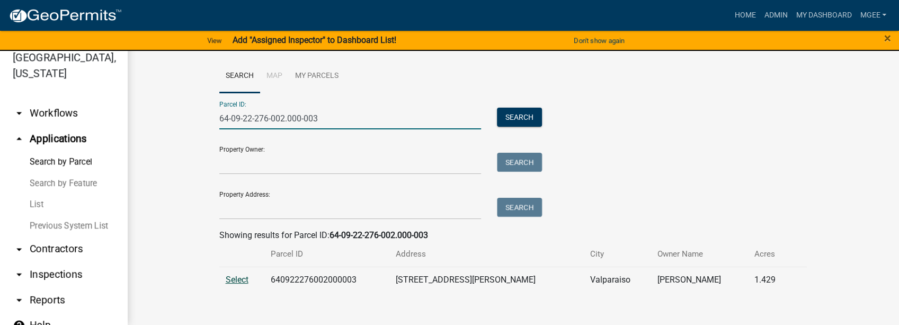
type input "64-09-22-276-002.000-003"
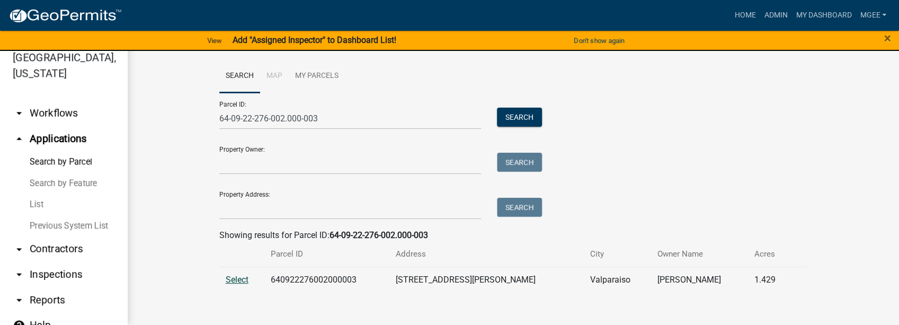
click at [228, 278] on span "Select" at bounding box center [237, 279] width 23 height 10
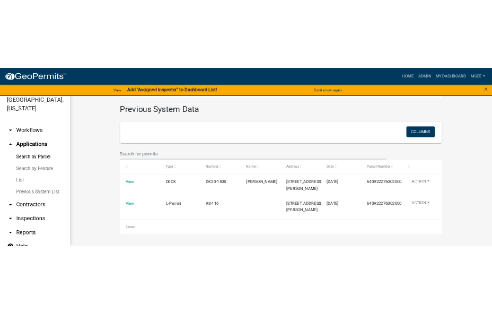
scroll to position [450, 0]
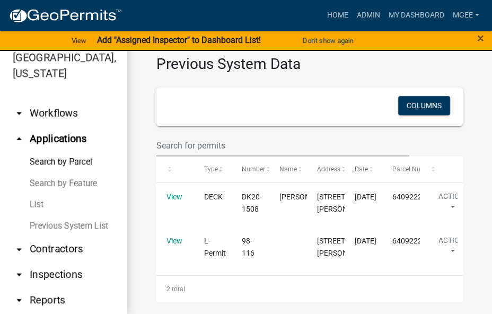
click at [315, 108] on div "Previous System Data Columns Type Number Name Address Date Parcel Number View D…" at bounding box center [309, 172] width 322 height 260
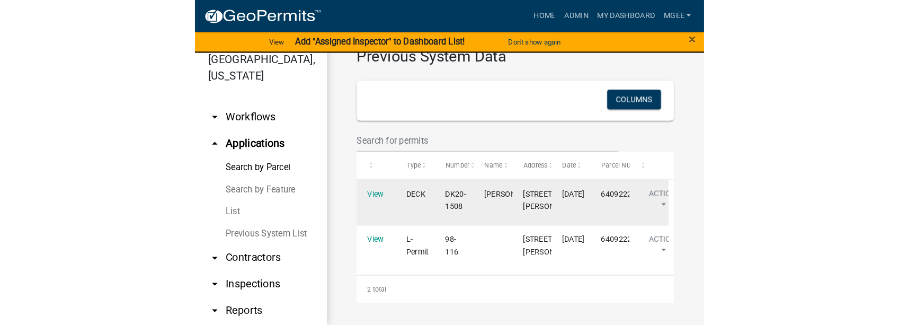
scroll to position [556, 0]
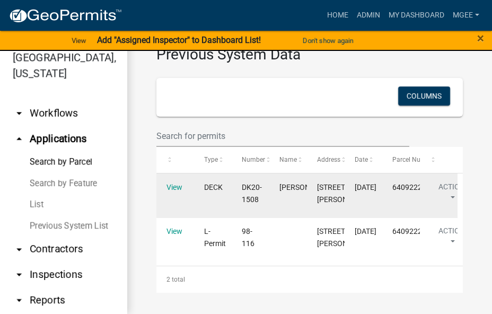
click at [389, 173] on datatable-body-cell "640922276002000003" at bounding box center [401, 195] width 38 height 44
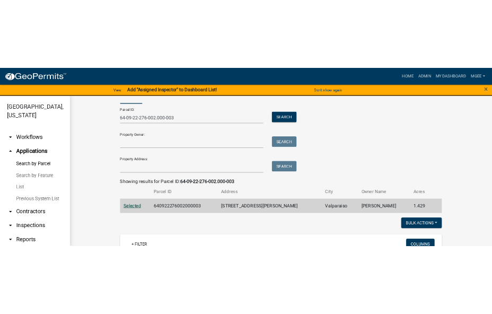
scroll to position [141, 0]
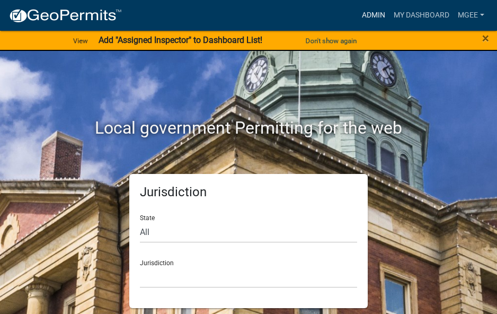
click at [377, 17] on link "Admin" at bounding box center [374, 15] width 32 height 20
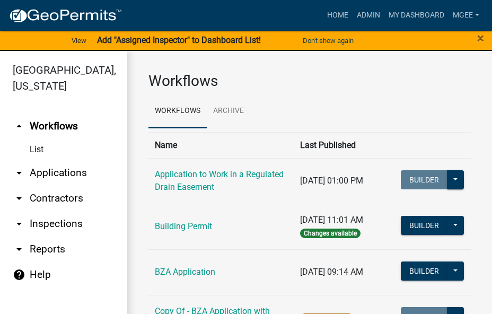
click at [50, 160] on link "arrow_drop_down Applications" at bounding box center [63, 172] width 127 height 25
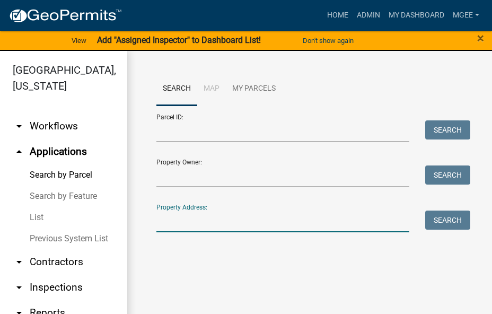
drag, startPoint x: 166, startPoint y: 219, endPoint x: 166, endPoint y: 214, distance: 5.3
click at [166, 219] on input "Property Address:" at bounding box center [282, 221] width 253 height 22
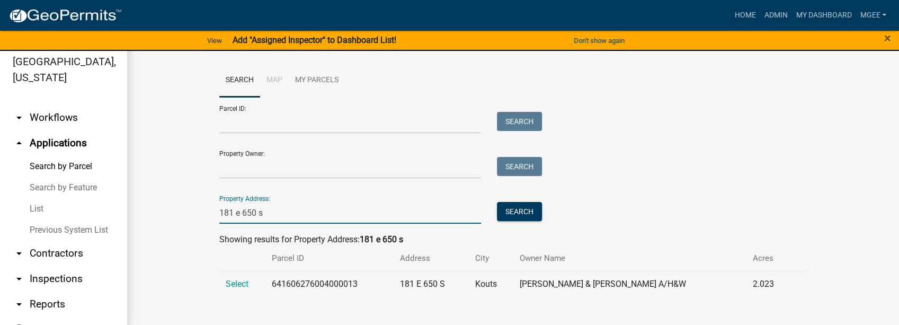
scroll to position [13, 0]
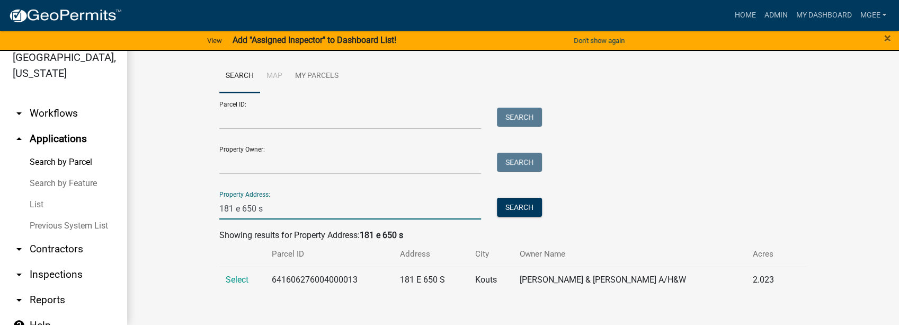
type input "181 e 650 s"
click at [229, 278] on span "Select" at bounding box center [237, 279] width 23 height 10
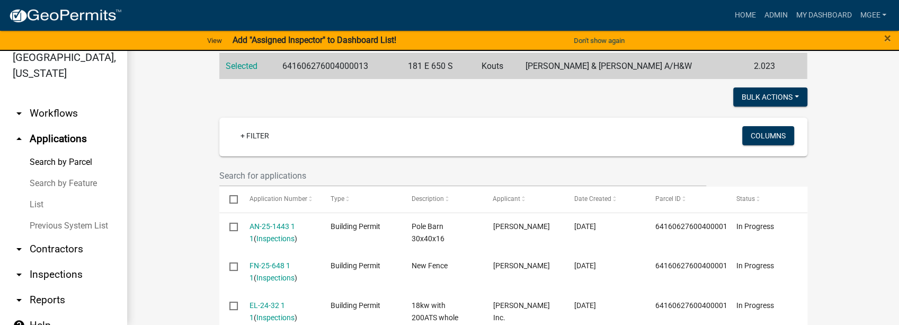
scroll to position [247, 0]
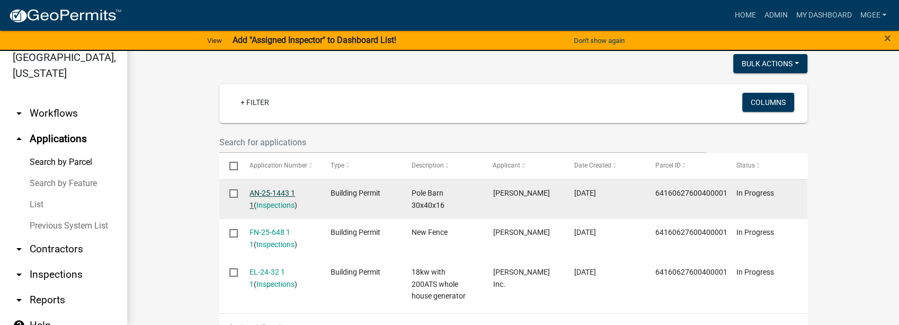
click at [270, 191] on link "AN-25-1443 1 1" at bounding box center [273, 199] width 46 height 21
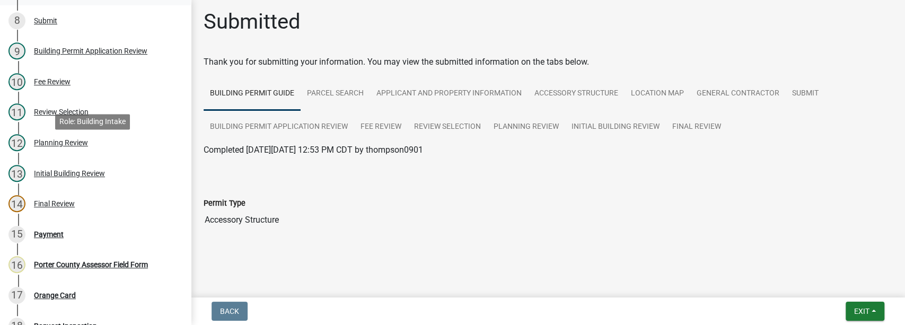
scroll to position [353, 0]
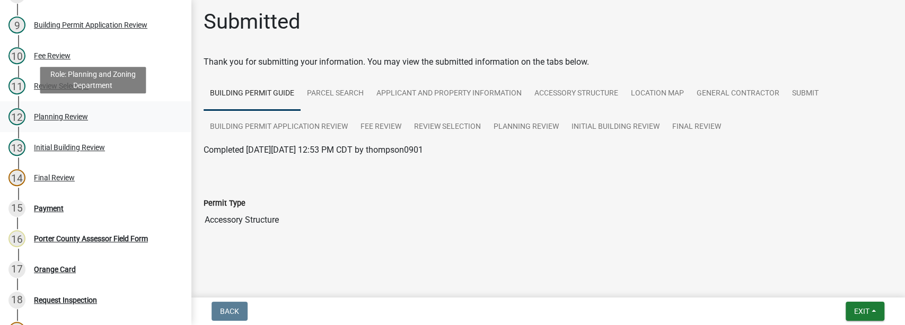
click at [72, 113] on div "Planning Review" at bounding box center [61, 116] width 54 height 7
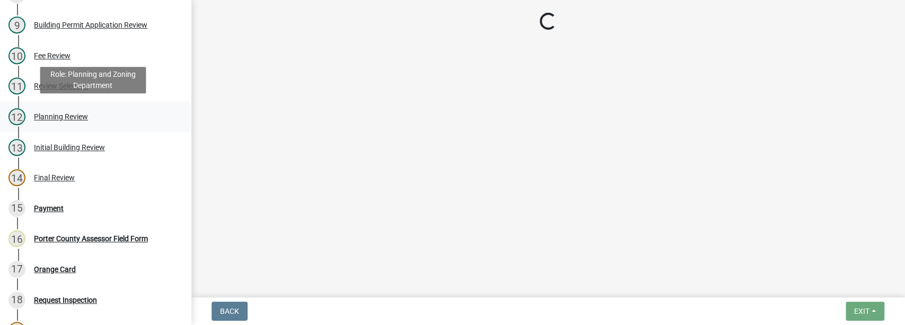
scroll to position [0, 0]
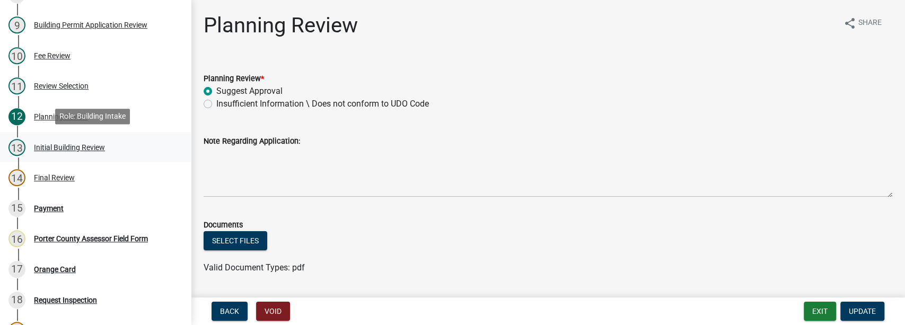
click at [69, 148] on div "Initial Building Review" at bounding box center [69, 147] width 71 height 7
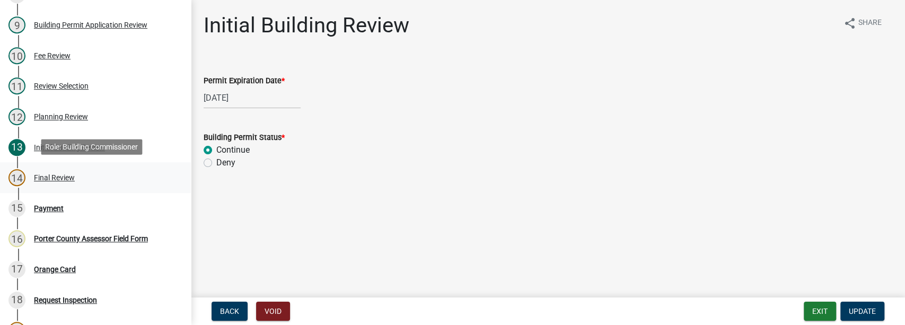
click at [64, 174] on div "Final Review" at bounding box center [54, 177] width 41 height 7
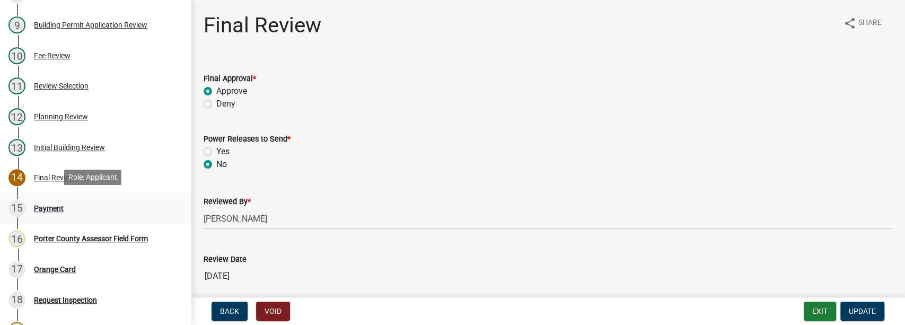
click at [60, 207] on div "Payment" at bounding box center [49, 208] width 30 height 7
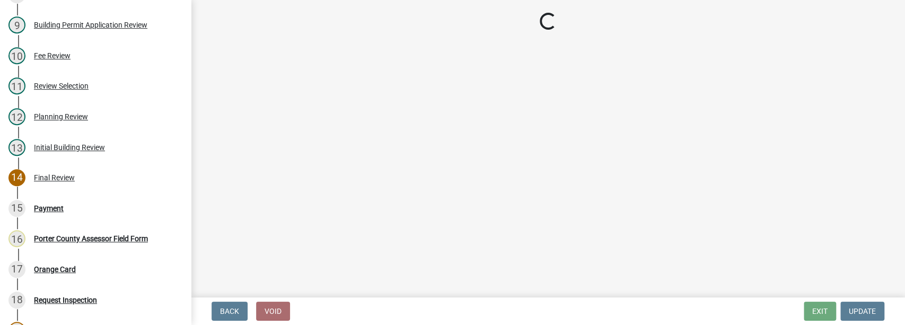
select select "3: 3"
